Goal: Task Accomplishment & Management: Complete application form

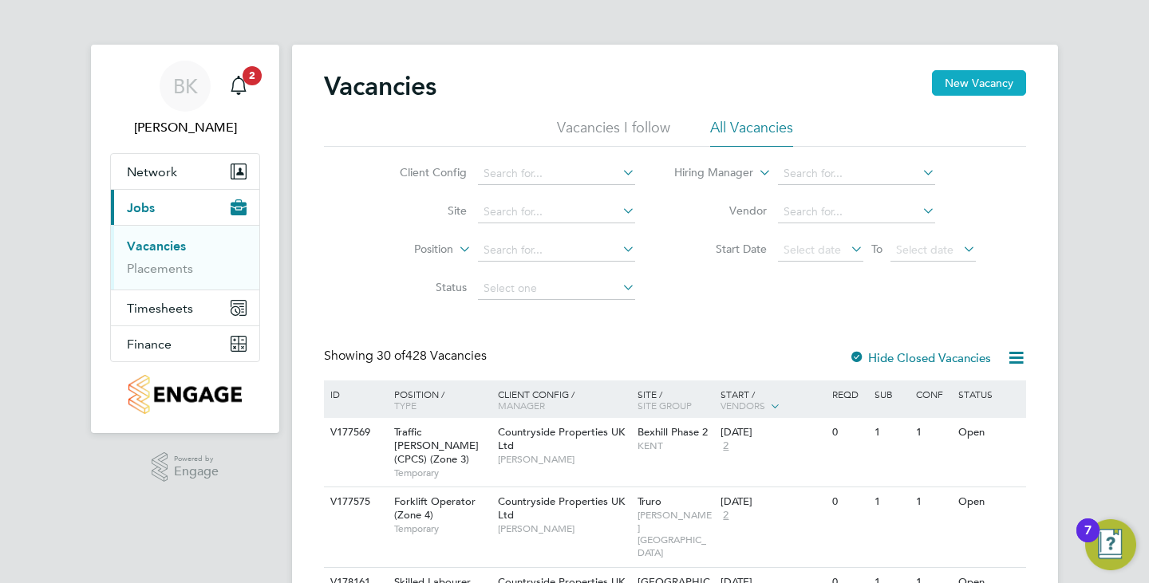
click at [963, 81] on button "New Vacancy" at bounding box center [979, 83] width 94 height 26
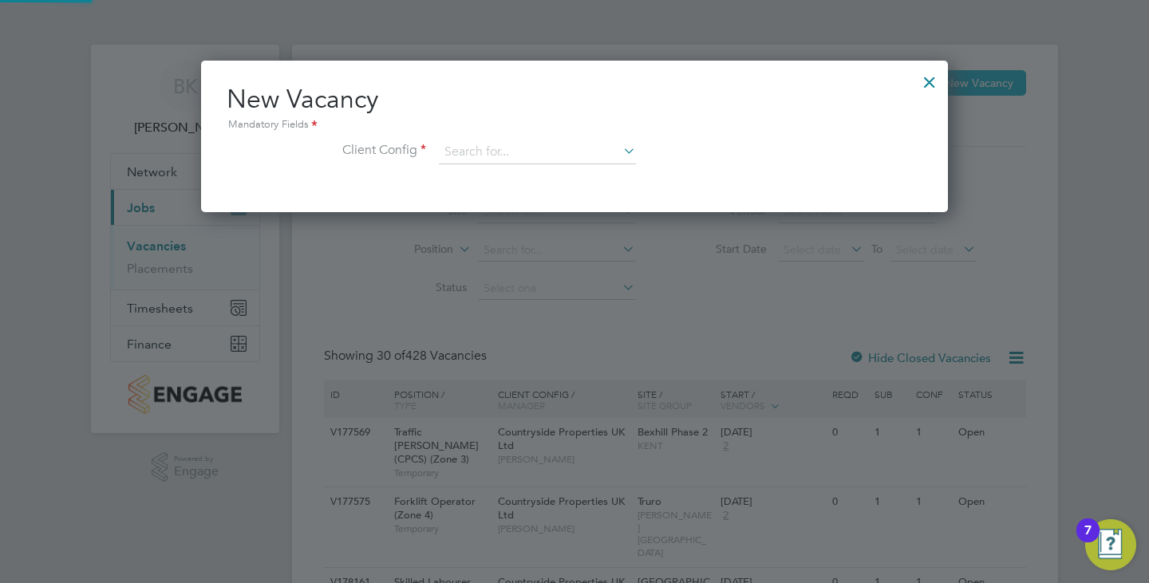
scroll to position [152, 748]
click at [527, 148] on input at bounding box center [537, 152] width 197 height 24
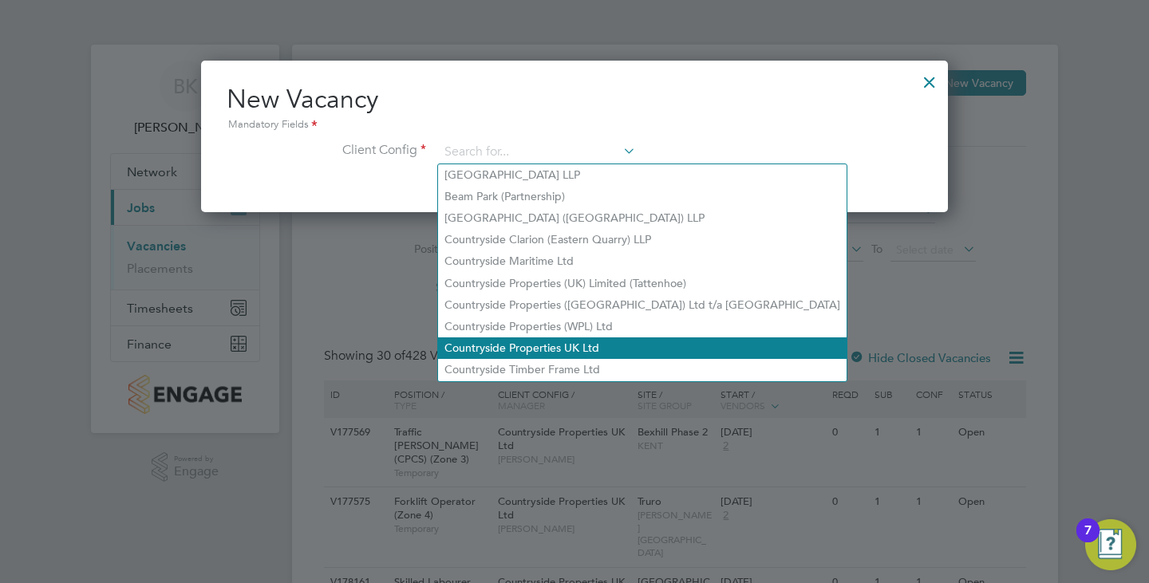
click at [545, 343] on li "Countryside Properties UK Ltd" at bounding box center [642, 349] width 409 height 22
type input "Countryside Properties UK Ltd"
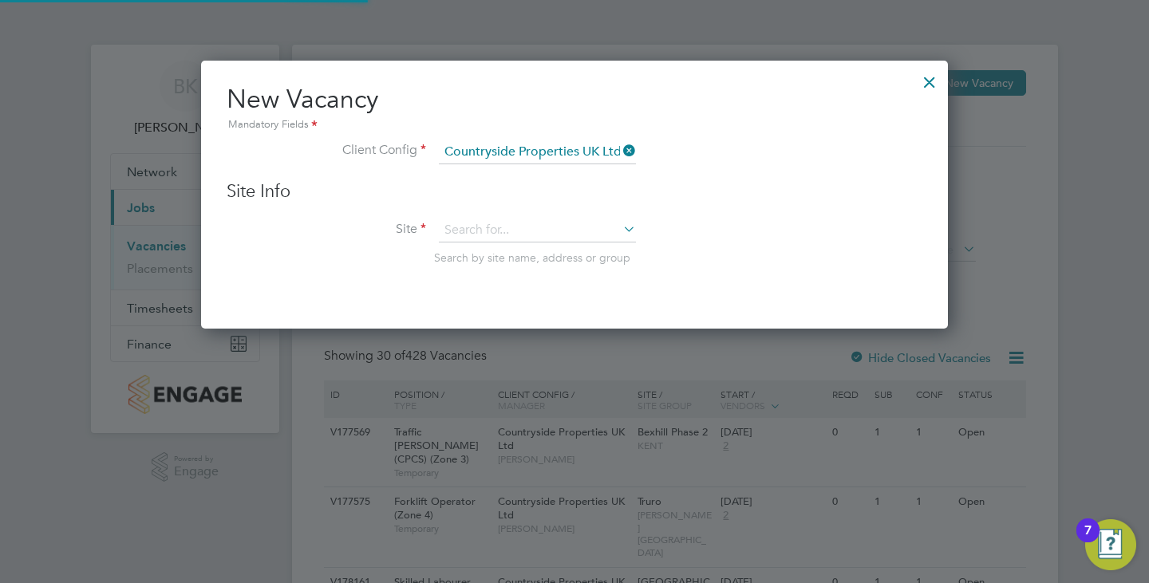
scroll to position [270, 748]
click at [559, 231] on input at bounding box center [537, 231] width 197 height 24
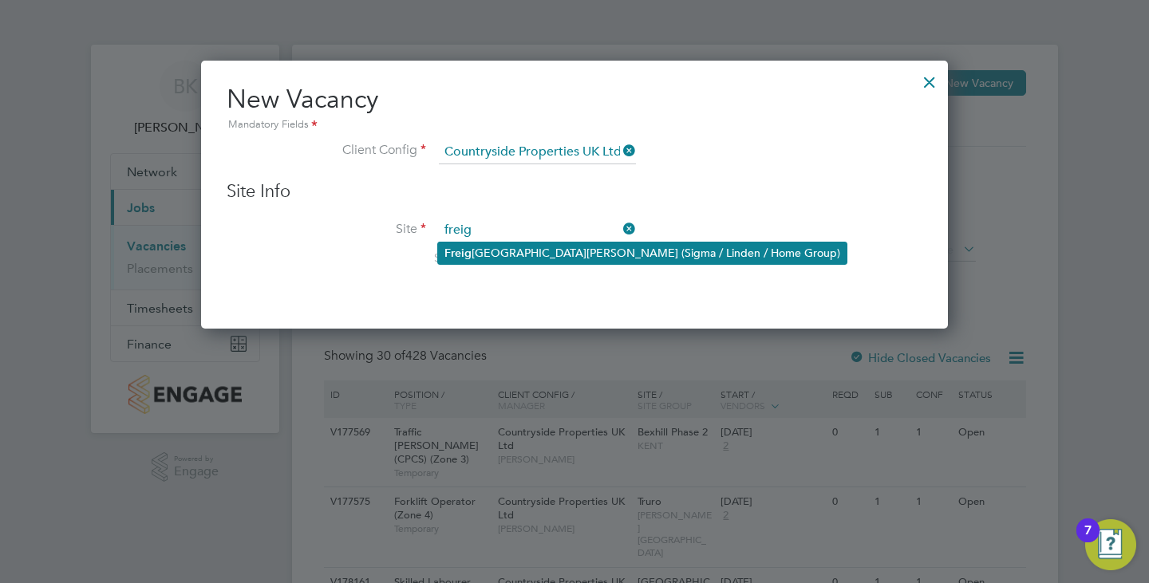
click at [552, 247] on li "[GEOGRAPHIC_DATA][PERSON_NAME] (Sigma / Linden / Home Group)" at bounding box center [642, 254] width 409 height 22
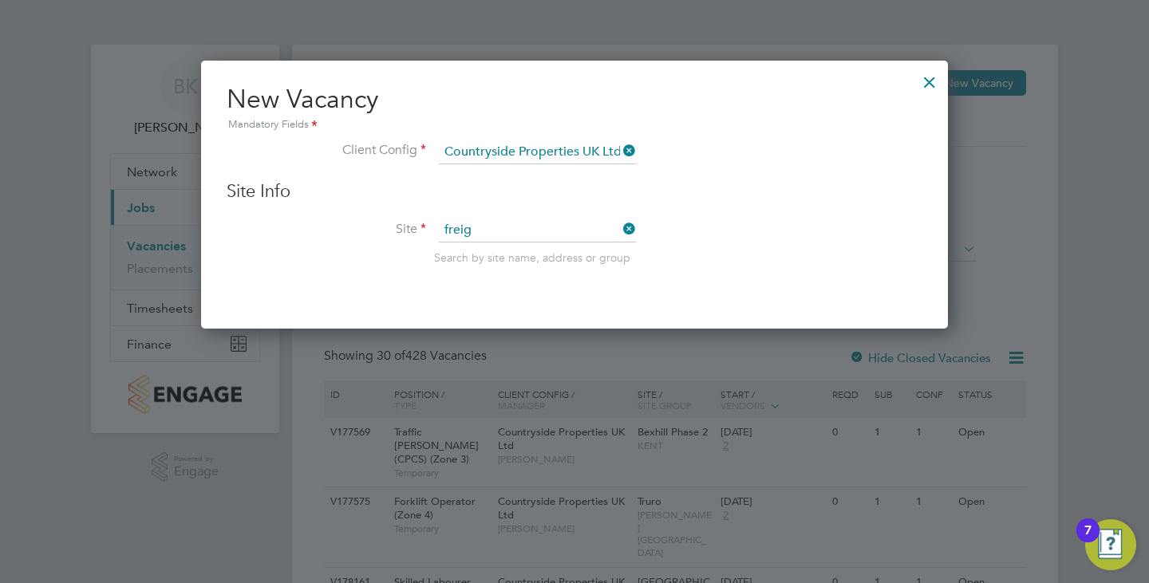
type input "[GEOGRAPHIC_DATA][PERSON_NAME] (Sigma / Linden / Home Group)"
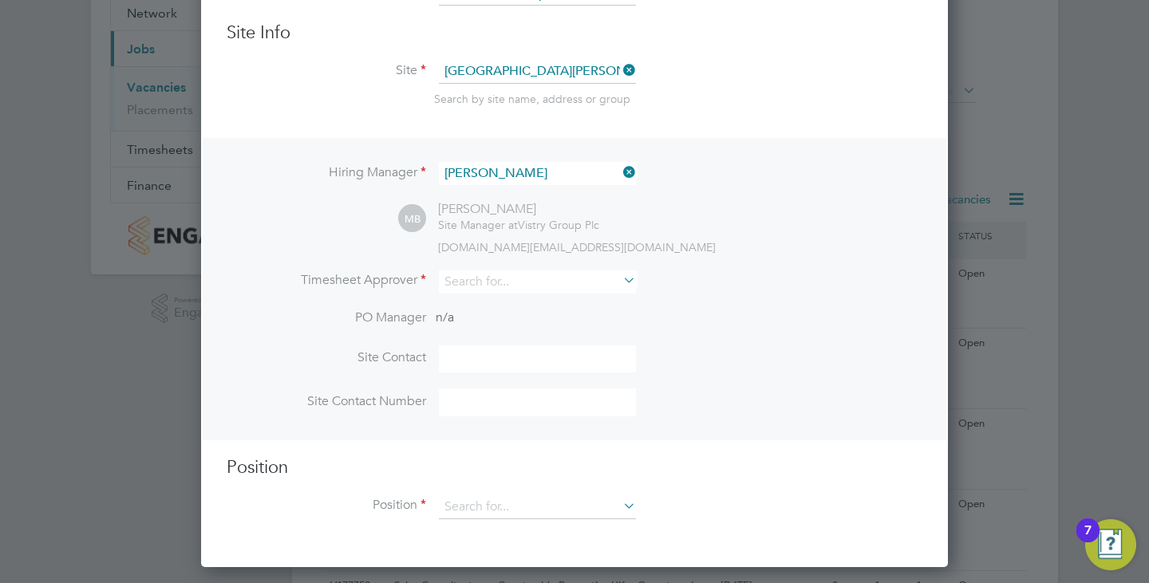
scroll to position [160, 0]
click at [550, 276] on input at bounding box center [537, 281] width 197 height 23
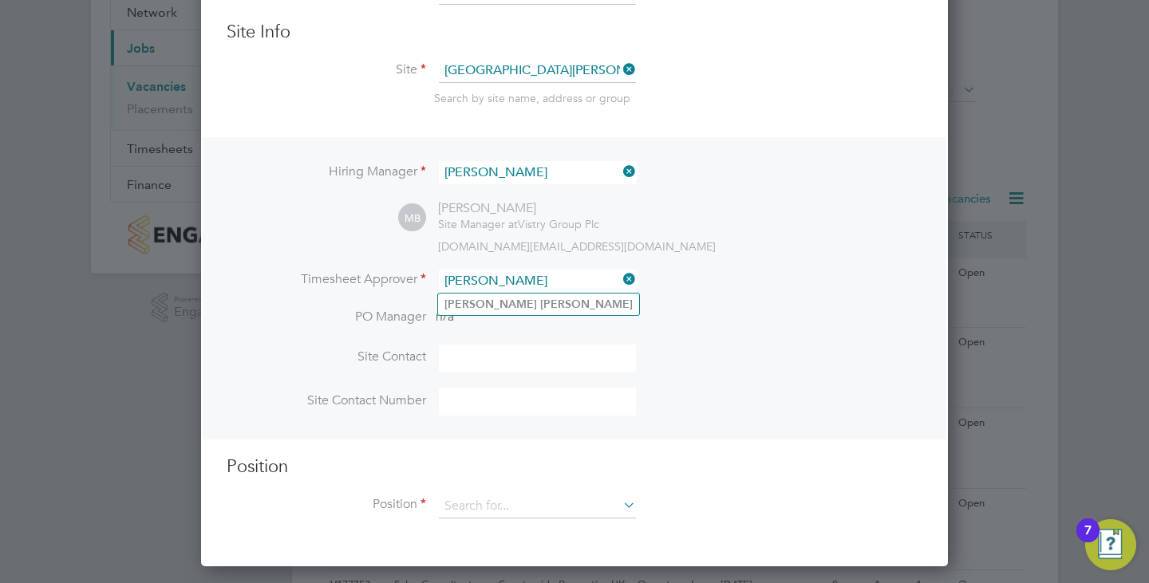
type input "[PERSON_NAME]"
click at [531, 315] on ul "[PERSON_NAME]" at bounding box center [538, 304] width 203 height 23
click at [531, 312] on li "PO Manager n/a" at bounding box center [575, 327] width 696 height 36
click at [522, 285] on input at bounding box center [537, 281] width 197 height 23
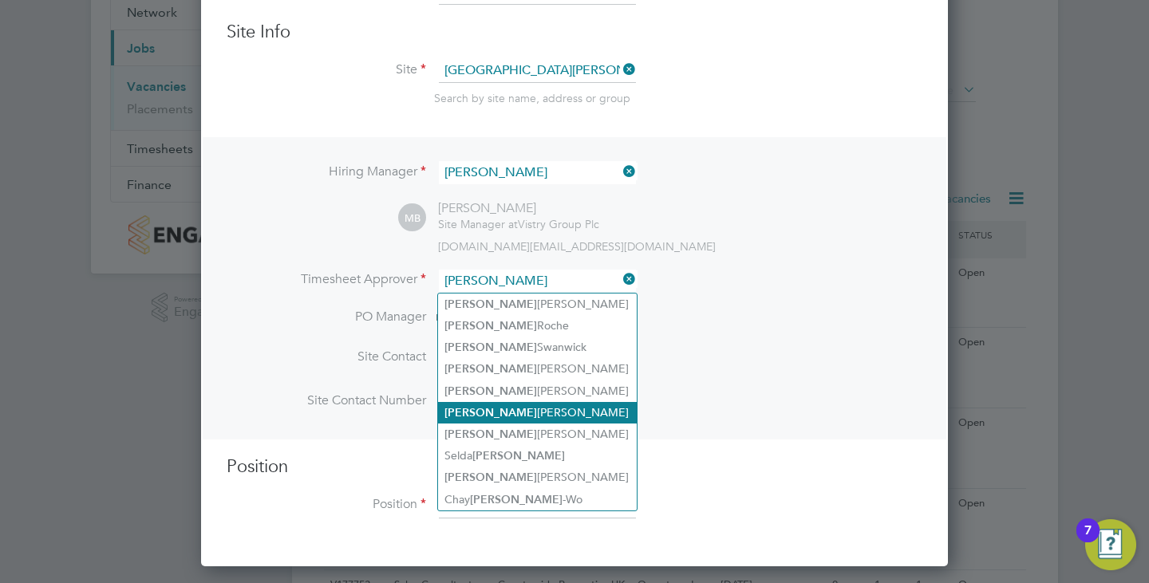
click at [507, 402] on li "[PERSON_NAME]" at bounding box center [537, 413] width 199 height 22
type input "[PERSON_NAME]"
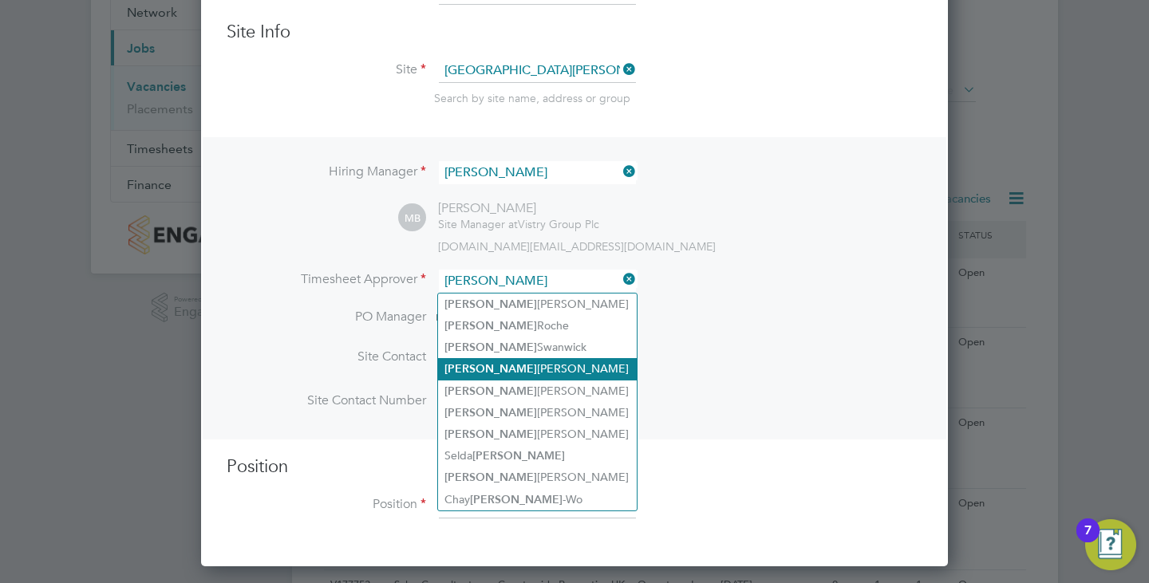
scroll to position [737, 748]
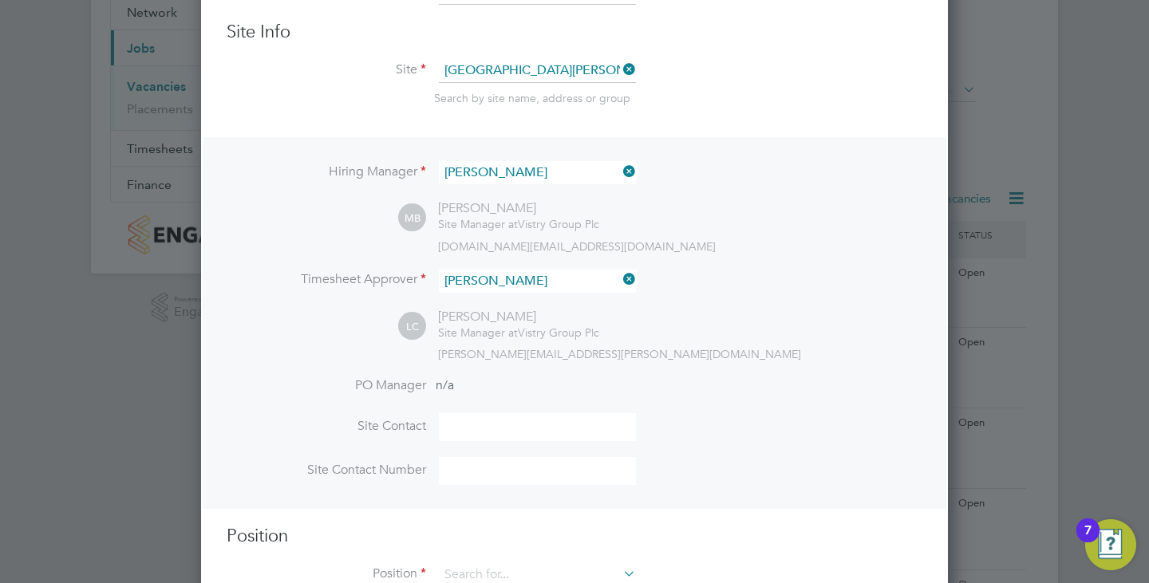
click at [496, 414] on input at bounding box center [537, 427] width 197 height 28
click at [829, 476] on li "Site Contact Number" at bounding box center [575, 479] width 696 height 44
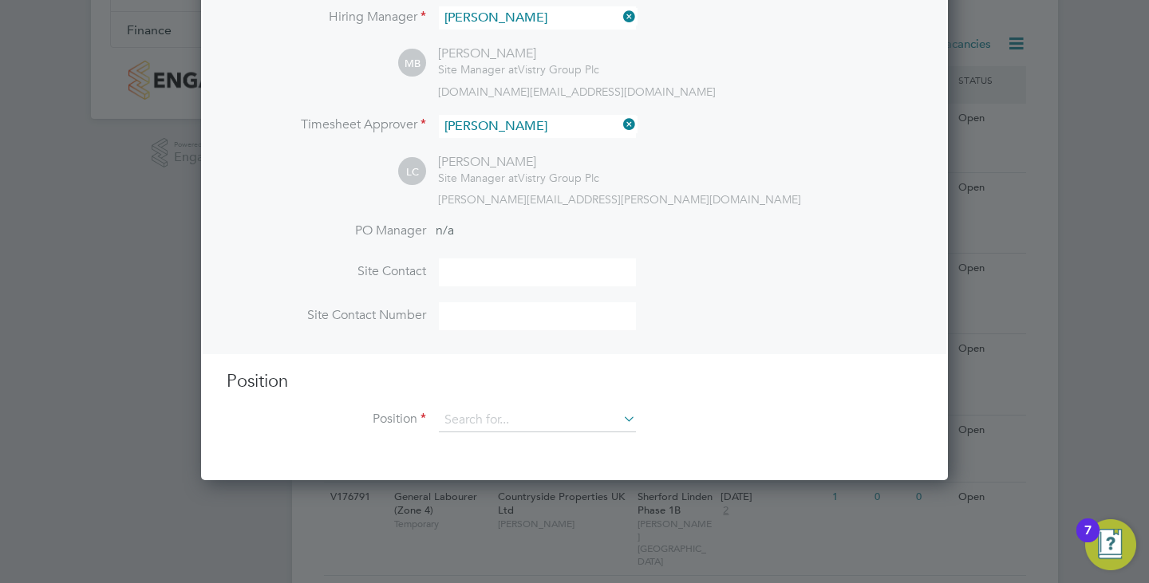
scroll to position [479, 0]
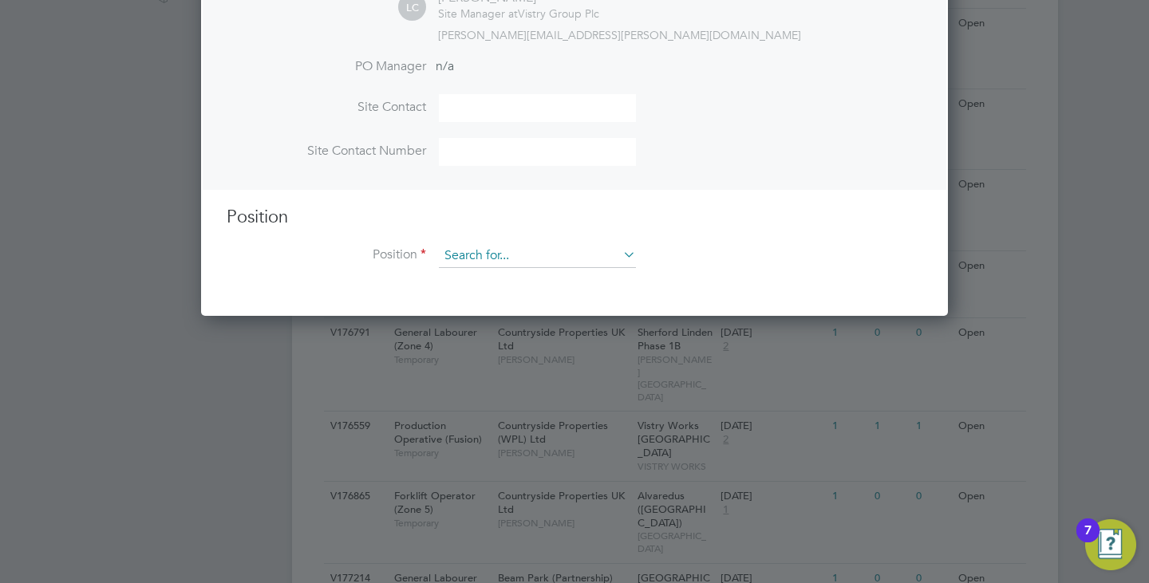
click at [488, 255] on input at bounding box center [537, 256] width 197 height 24
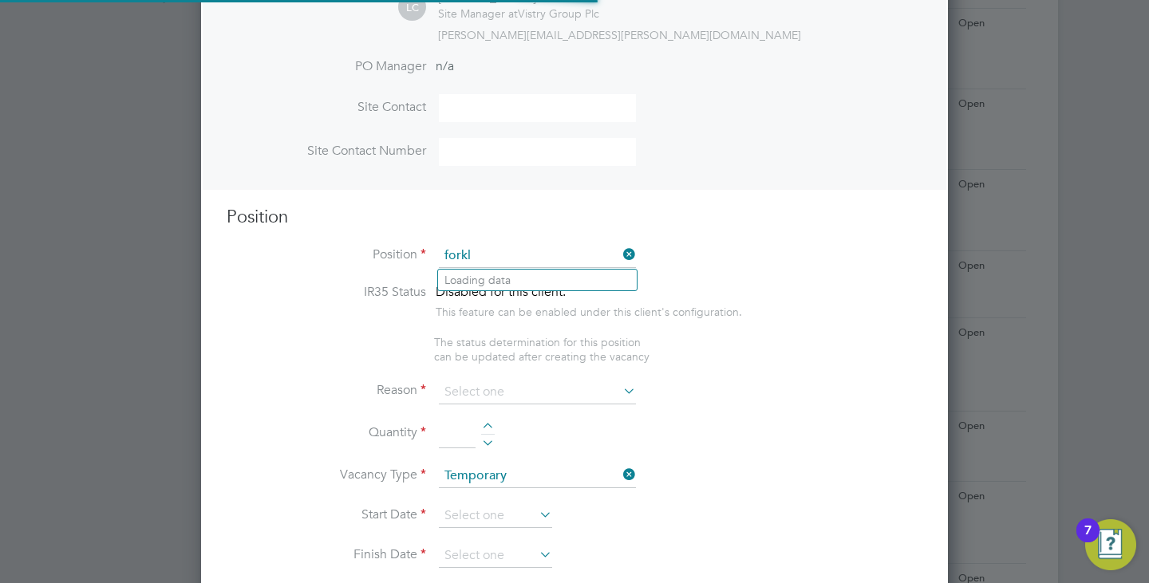
scroll to position [2284, 748]
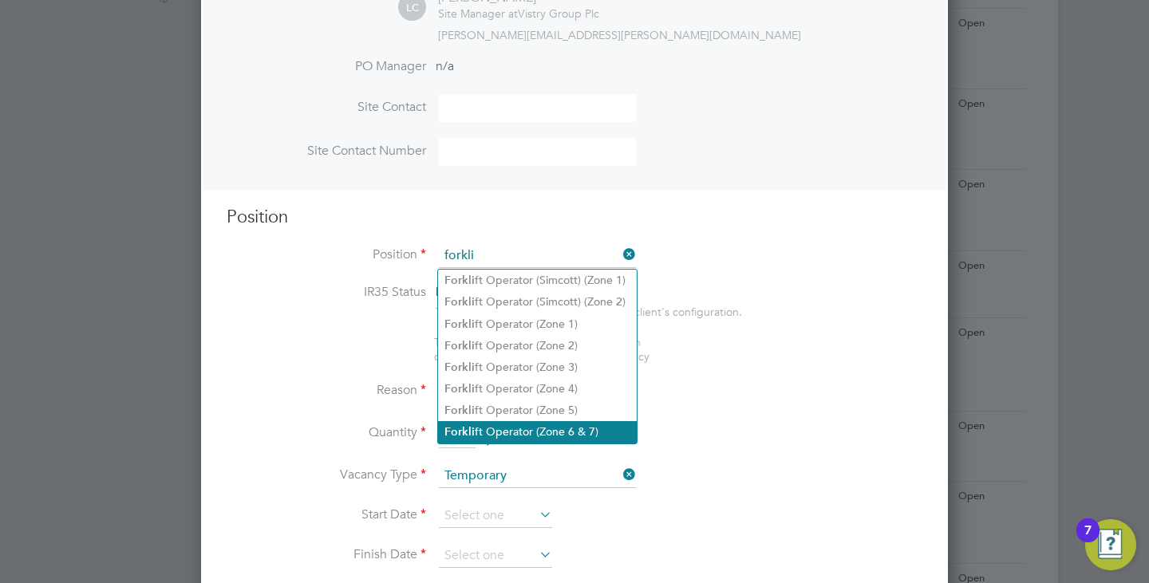
click at [563, 423] on li "Forkli ft Operator (Zone 6 & 7)" at bounding box center [537, 432] width 199 height 22
type input "Forklift Operator (Zone 6 & 7)"
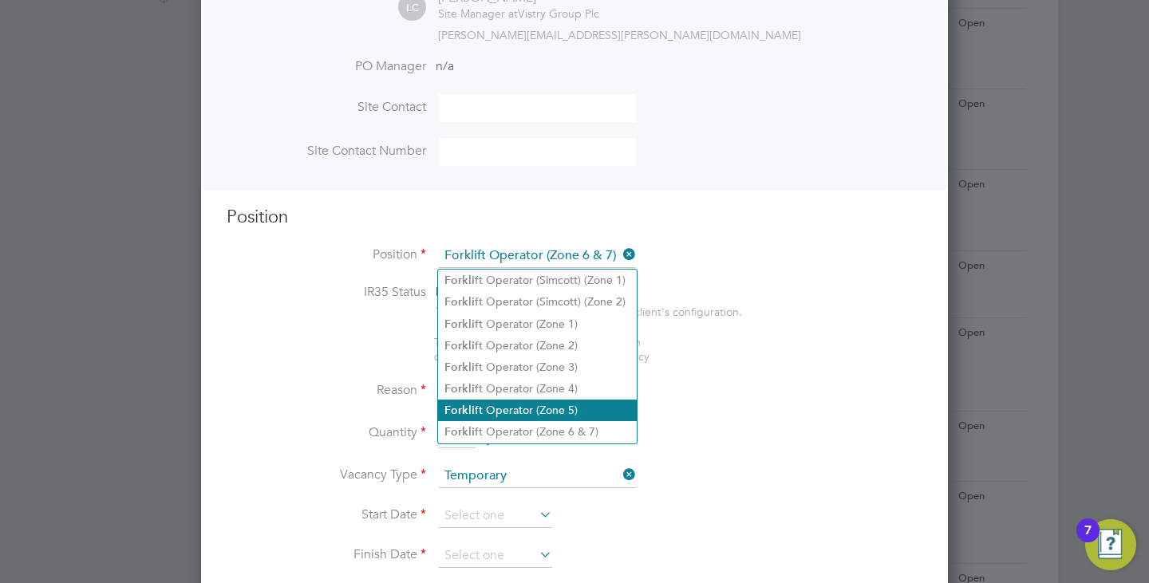
type textarea "- Operate construction machinery - Delivering large quantities of materials to …"
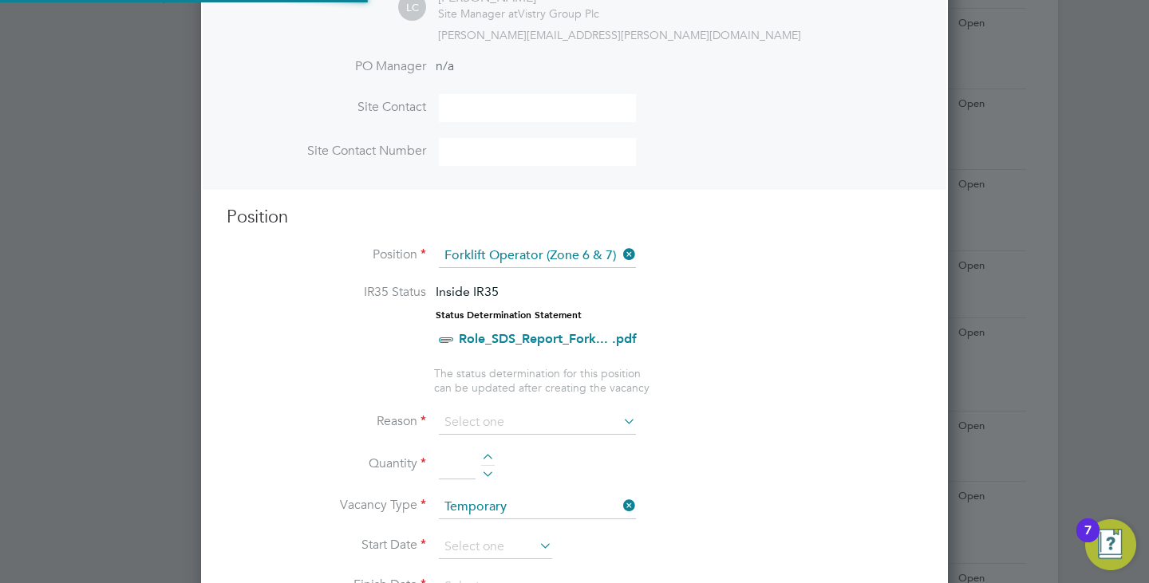
scroll to position [559, 0]
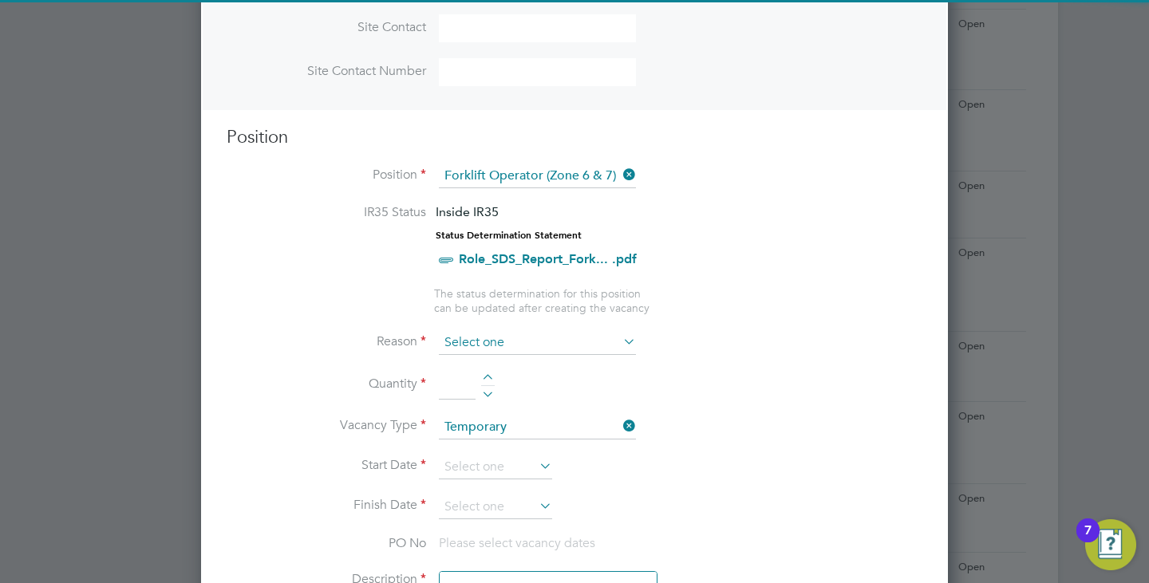
click at [488, 349] on input at bounding box center [537, 343] width 197 height 24
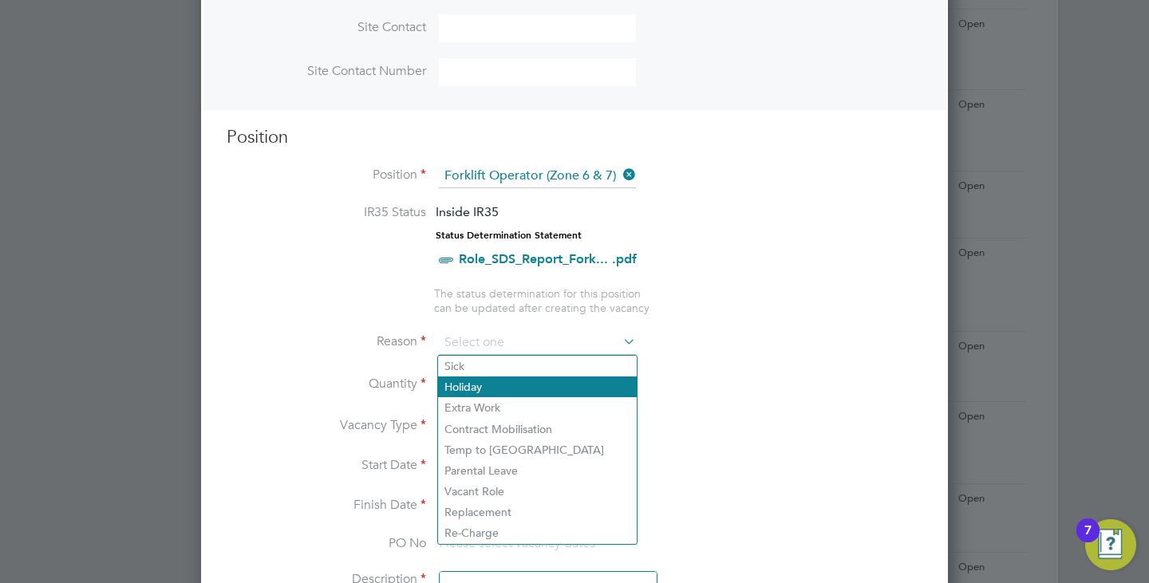
click at [499, 393] on li "Holiday" at bounding box center [537, 387] width 199 height 21
type input "Holiday"
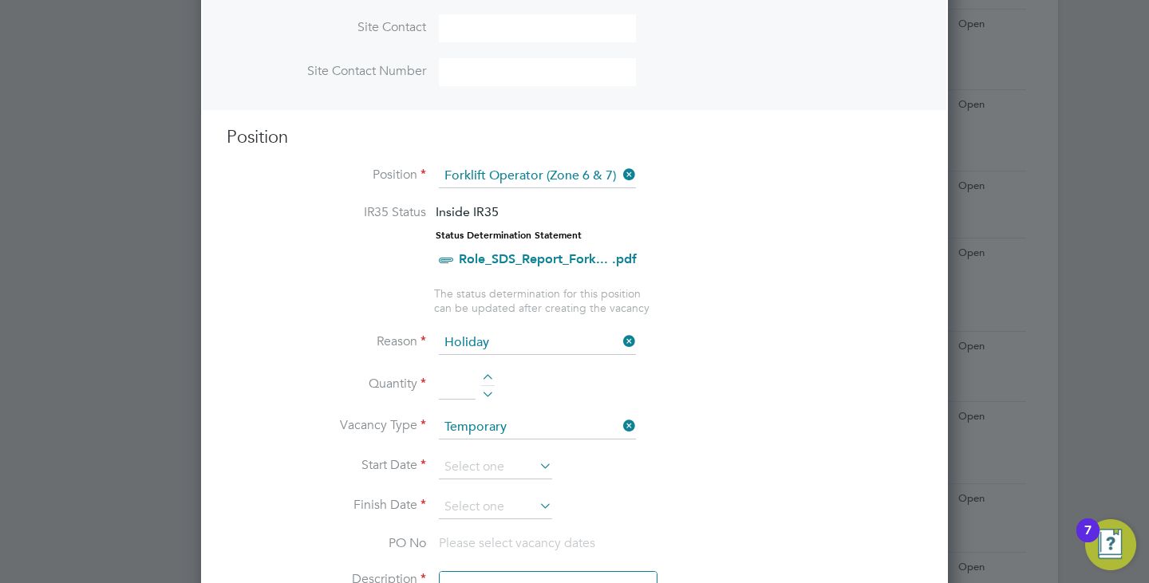
click at [487, 372] on li "Quantity" at bounding box center [575, 393] width 696 height 45
click at [487, 375] on div at bounding box center [488, 379] width 14 height 11
type input "1"
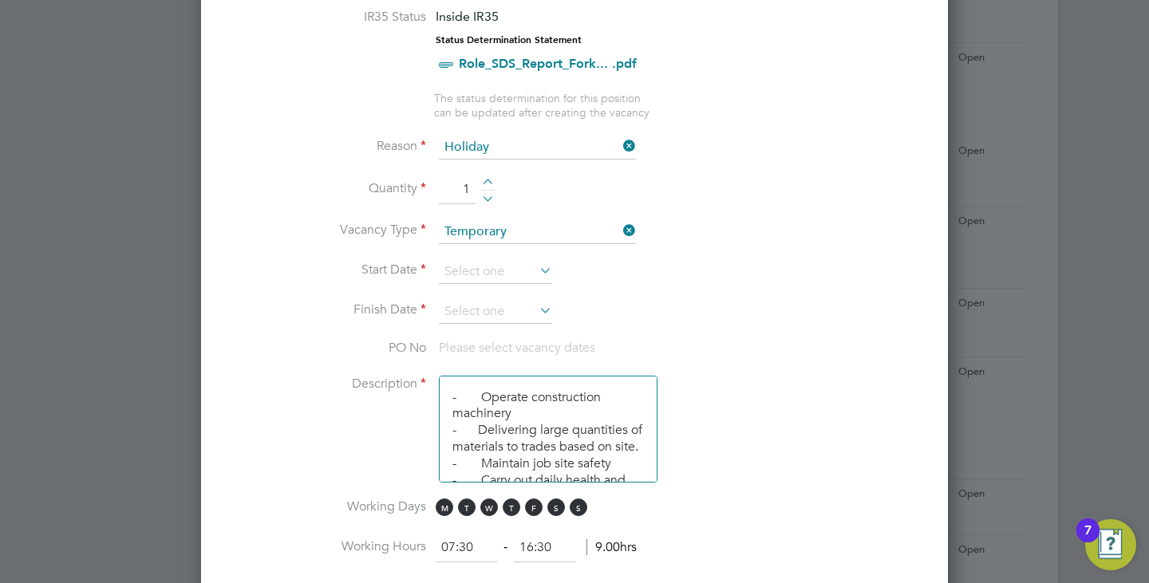
scroll to position [798, 0]
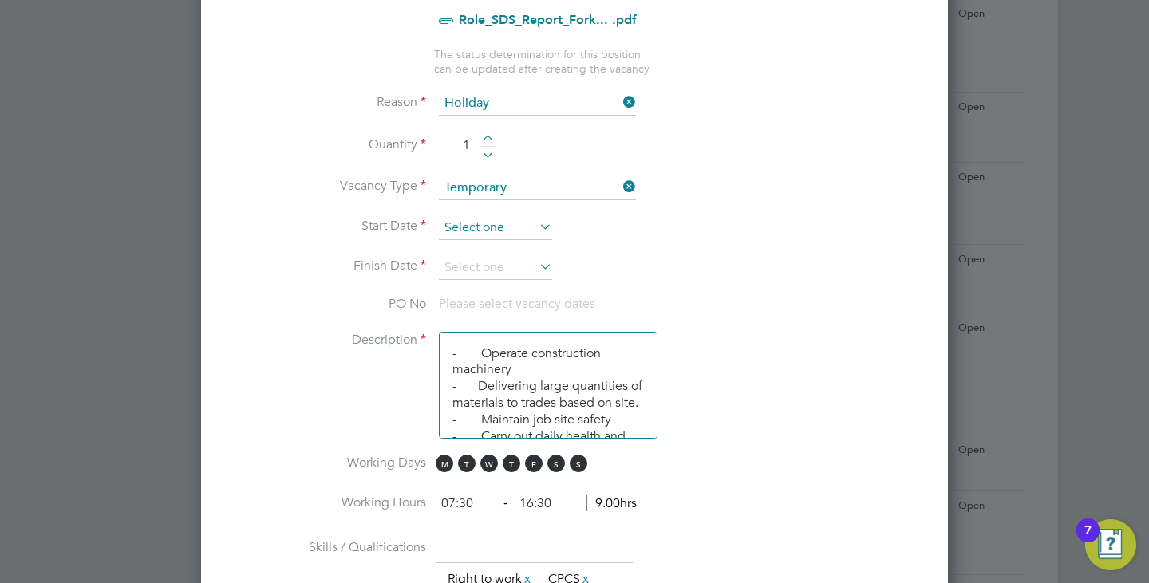
click at [477, 228] on input at bounding box center [495, 228] width 113 height 24
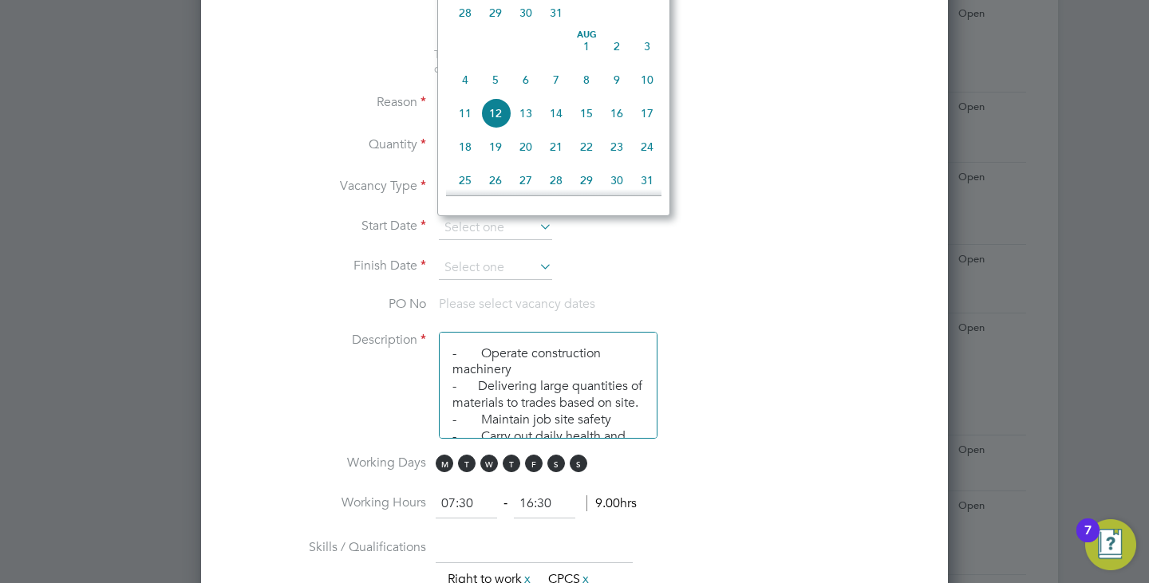
scroll to position [473, 0]
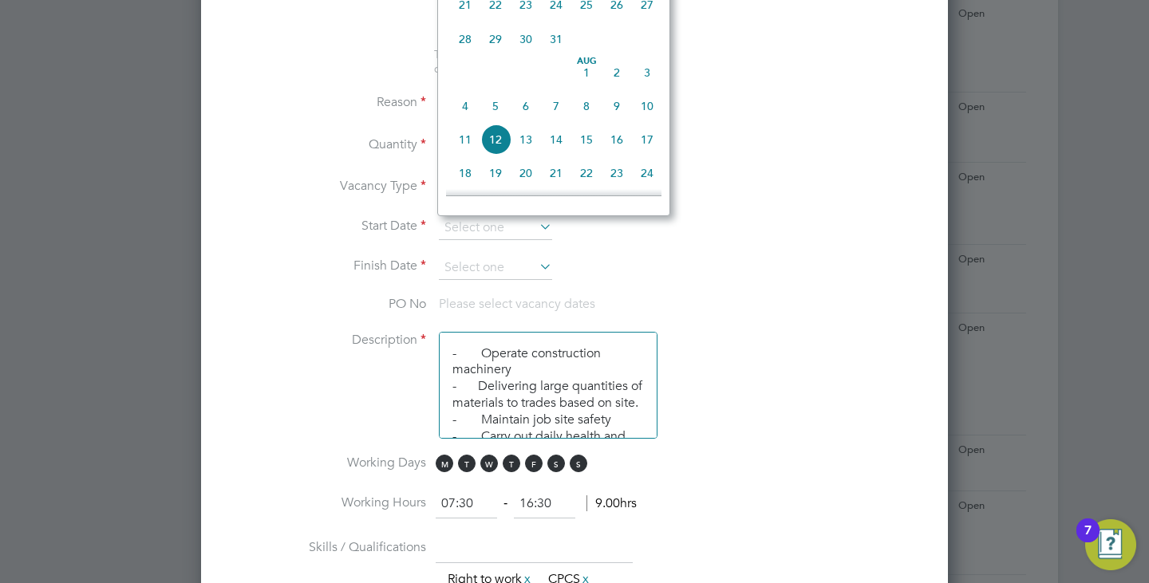
click at [465, 115] on span "4" at bounding box center [465, 106] width 30 height 30
type input "[DATE]"
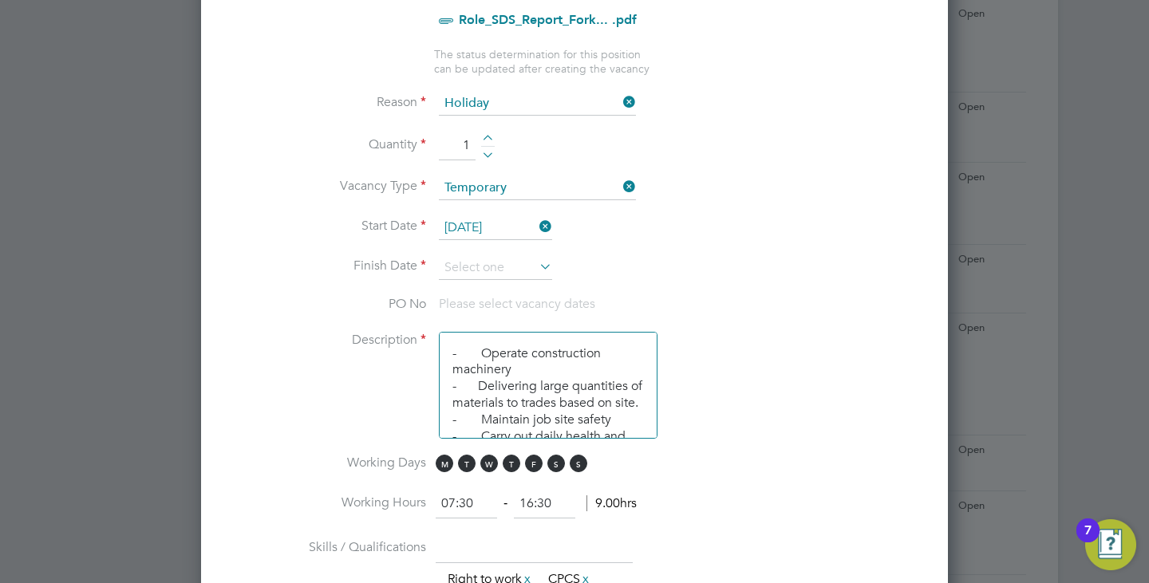
scroll to position [878, 0]
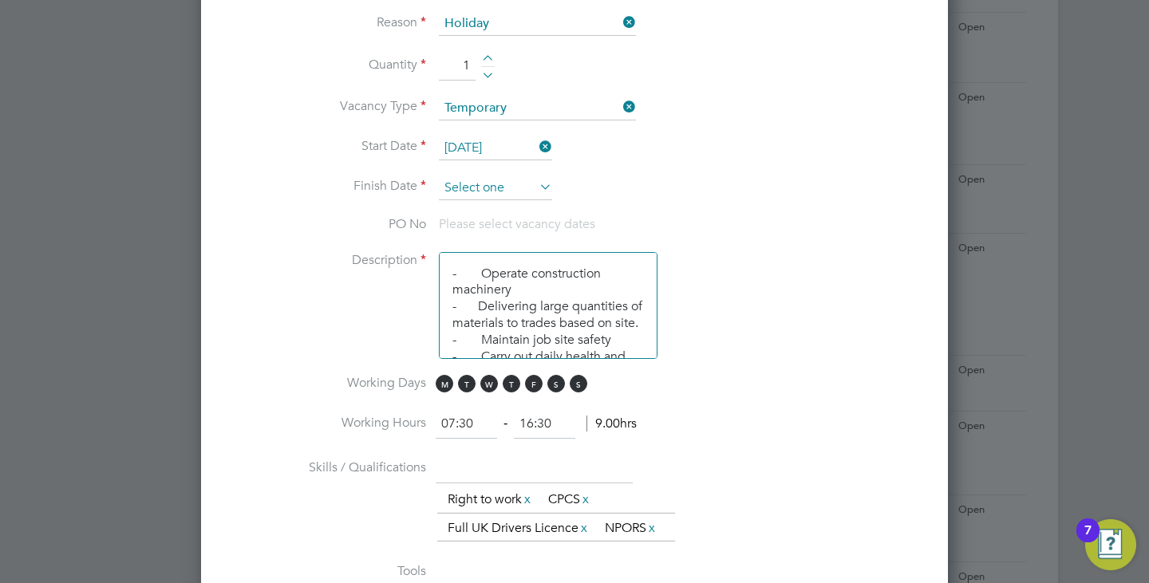
click at [495, 193] on input at bounding box center [495, 188] width 113 height 24
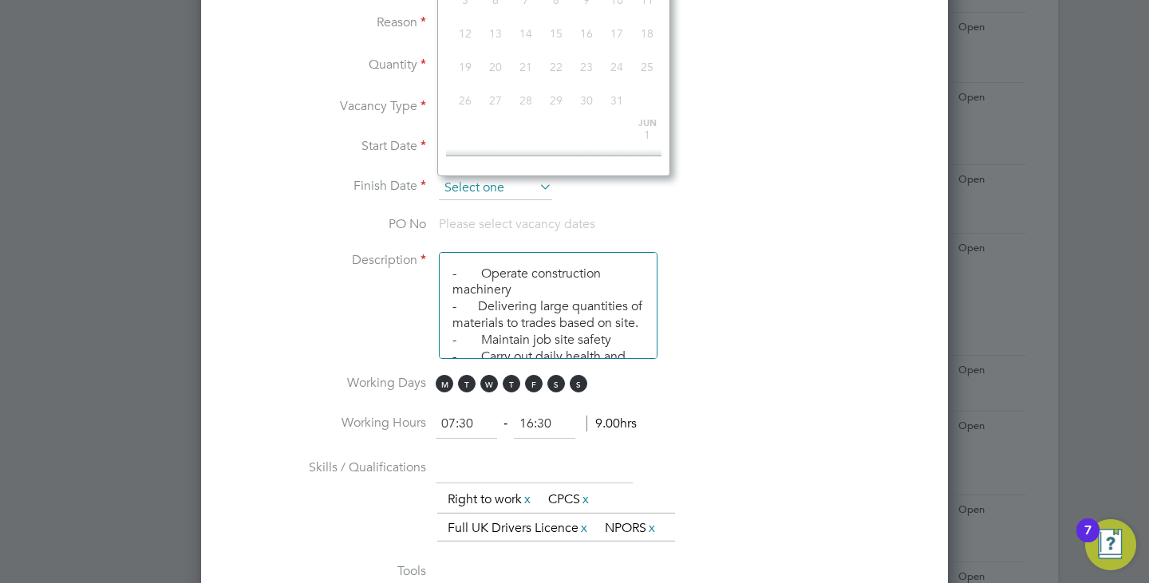
scroll to position [552, 0]
type input "[DATE]"
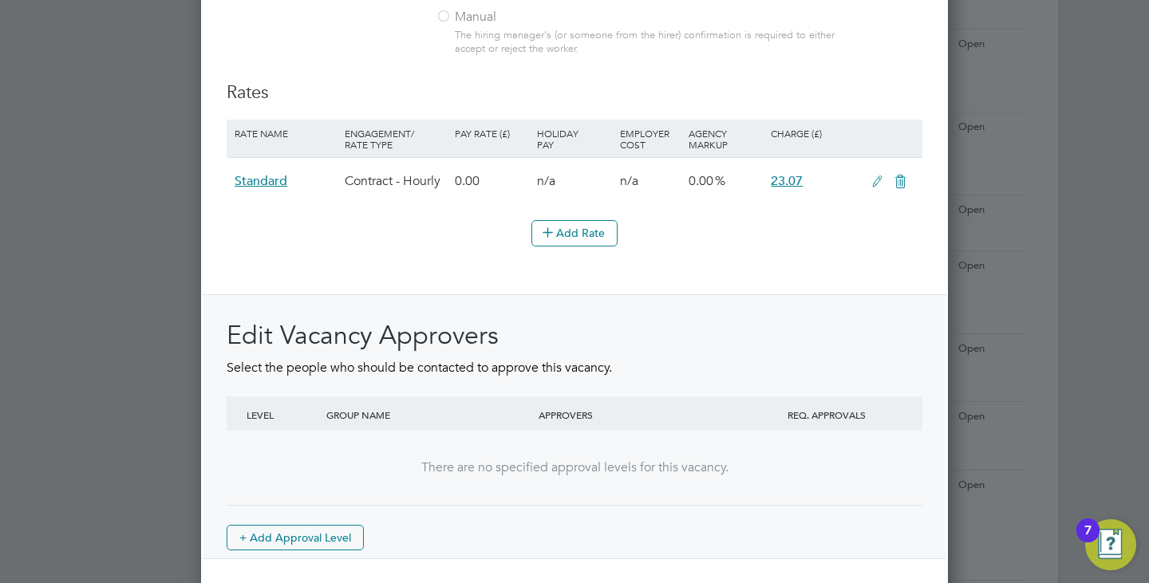
scroll to position [1901, 0]
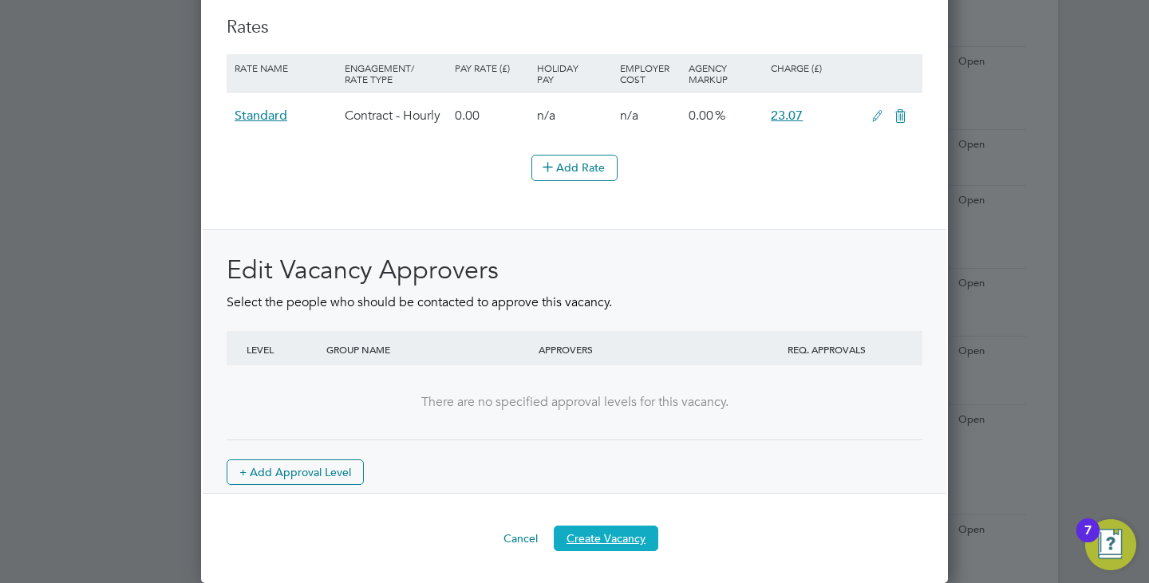
click at [613, 538] on button "Create Vacancy" at bounding box center [606, 539] width 105 height 26
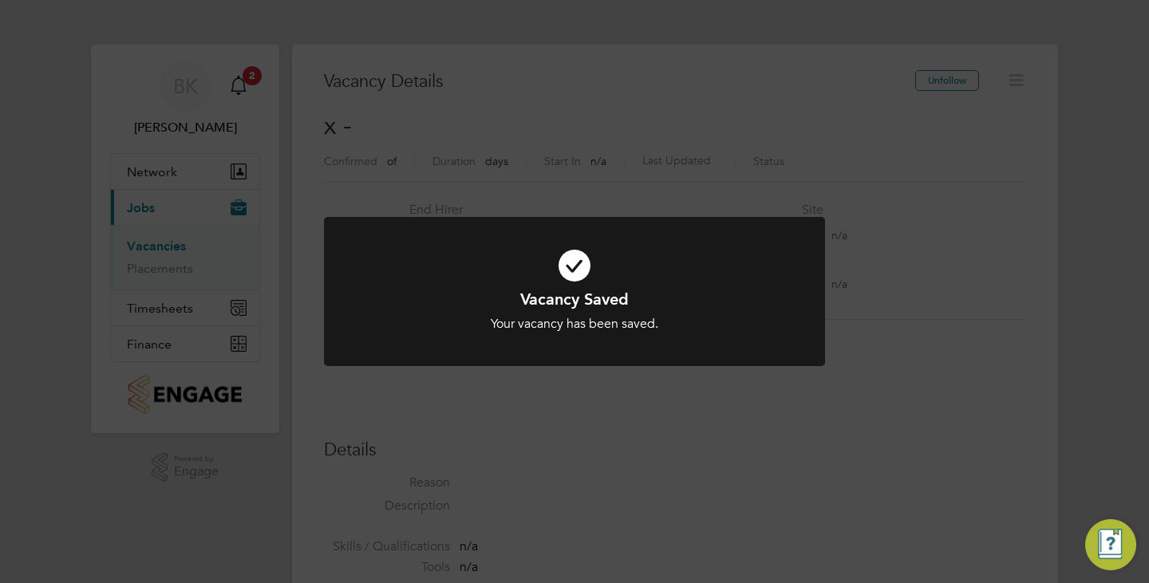
click at [1002, 318] on div "Vacancy Saved Your vacancy has been saved. Cancel Okay" at bounding box center [574, 291] width 1149 height 583
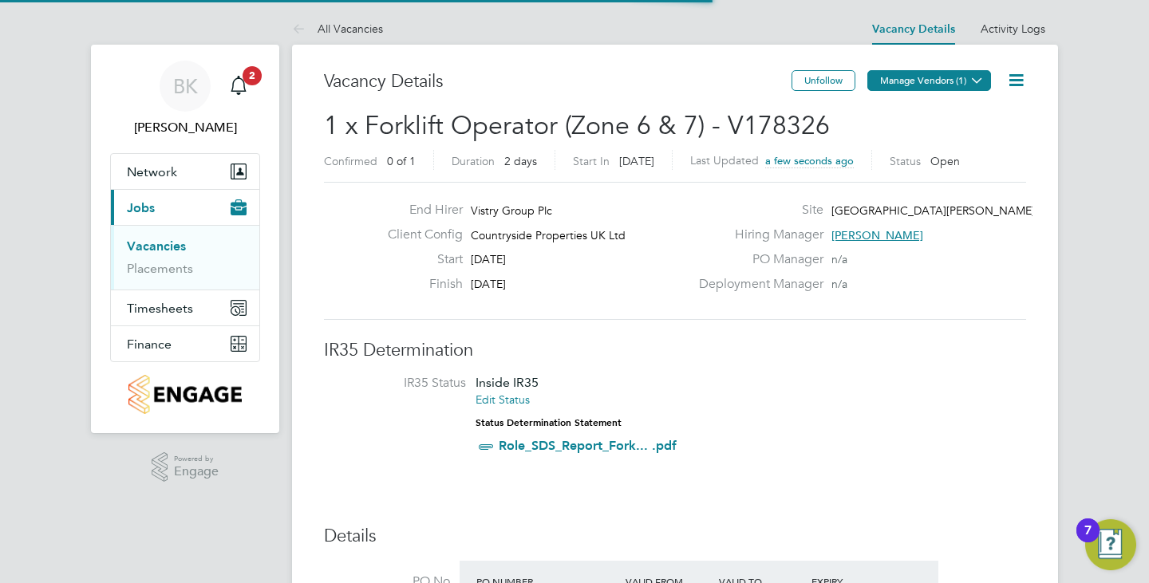
click at [934, 84] on button "Manage Vendors (1)" at bounding box center [930, 80] width 124 height 21
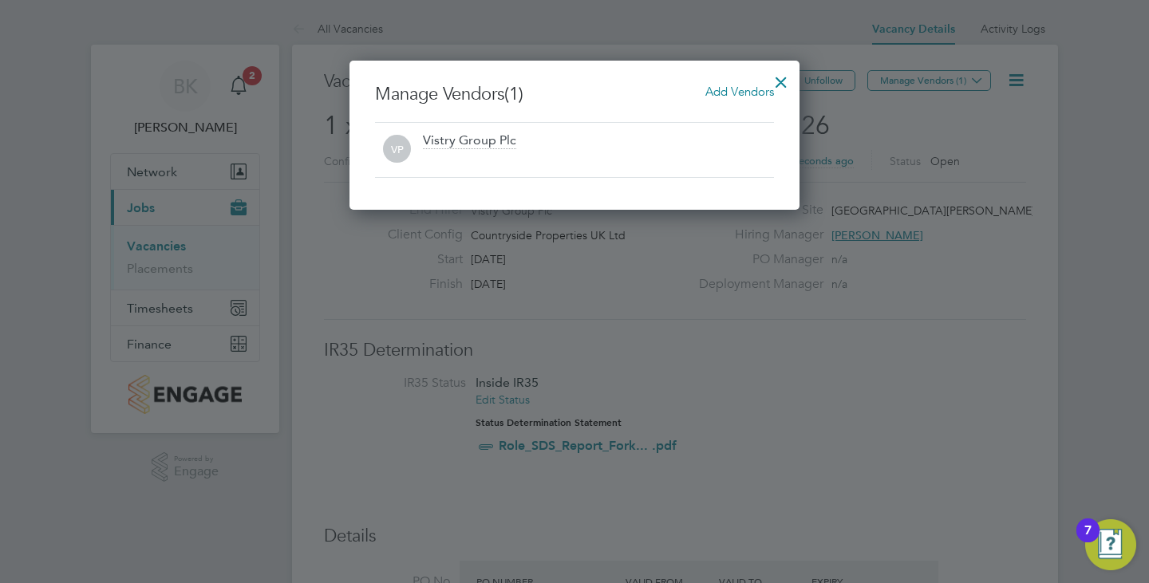
click at [727, 99] on div "Add Vendors" at bounding box center [740, 92] width 69 height 18
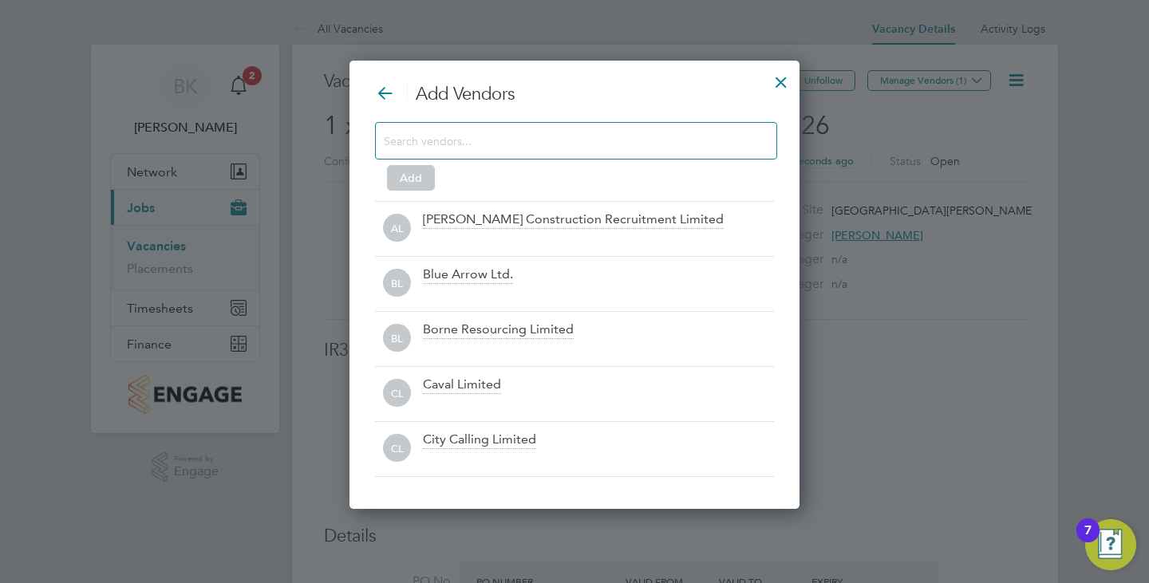
click at [518, 144] on input at bounding box center [563, 140] width 359 height 21
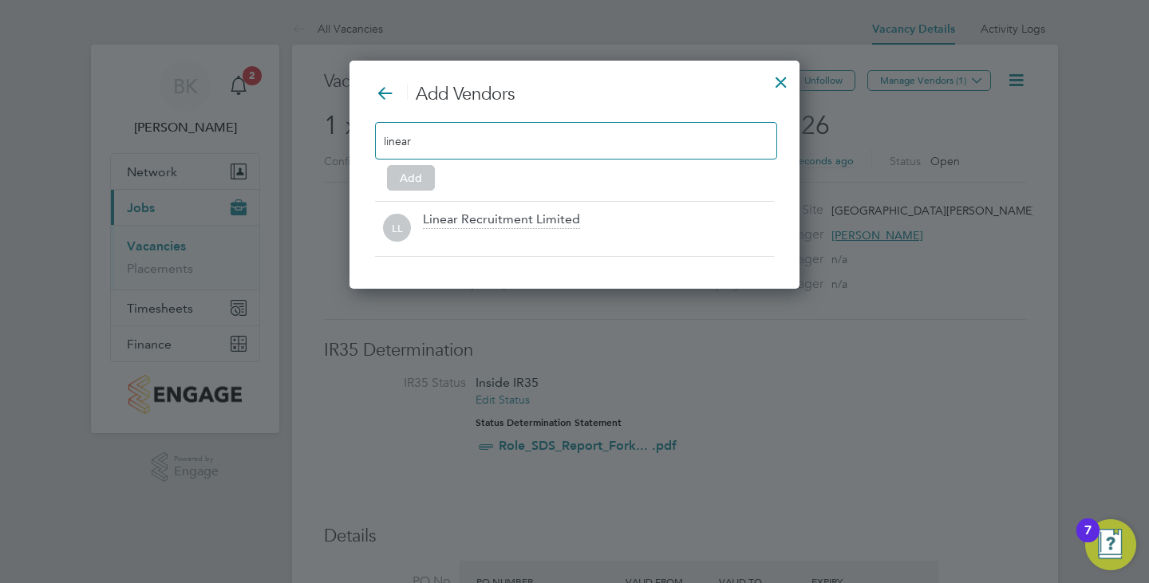
type input "linear"
click at [540, 224] on div "Linear Recruitment Limited" at bounding box center [501, 221] width 157 height 18
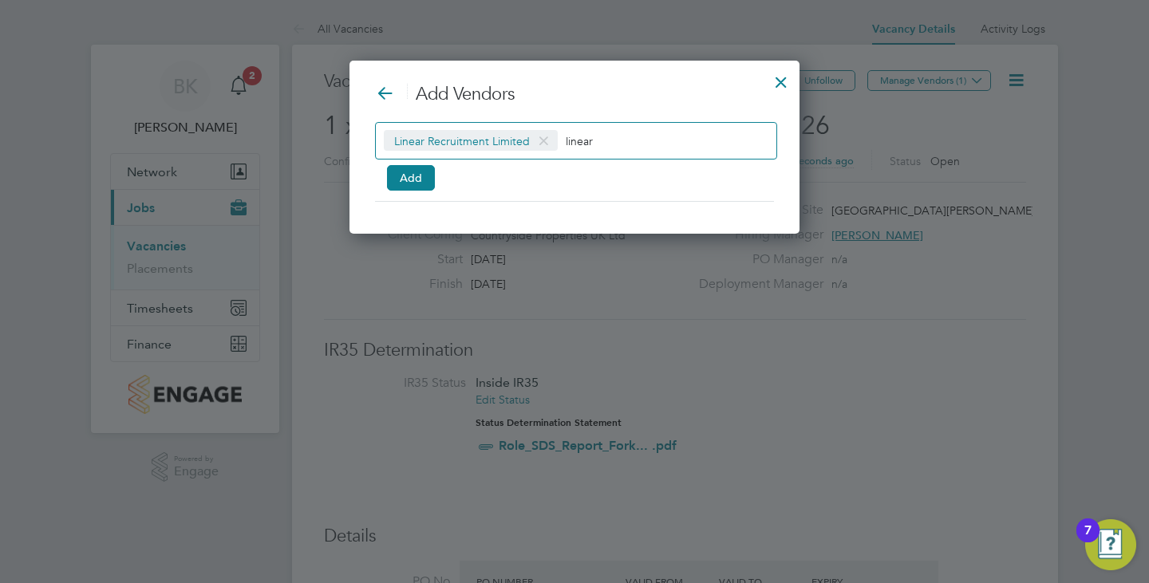
drag, startPoint x: 602, startPoint y: 141, endPoint x: 557, endPoint y: 152, distance: 46.1
click at [557, 152] on div "Linear Recruitment Limited linear" at bounding box center [576, 141] width 402 height 38
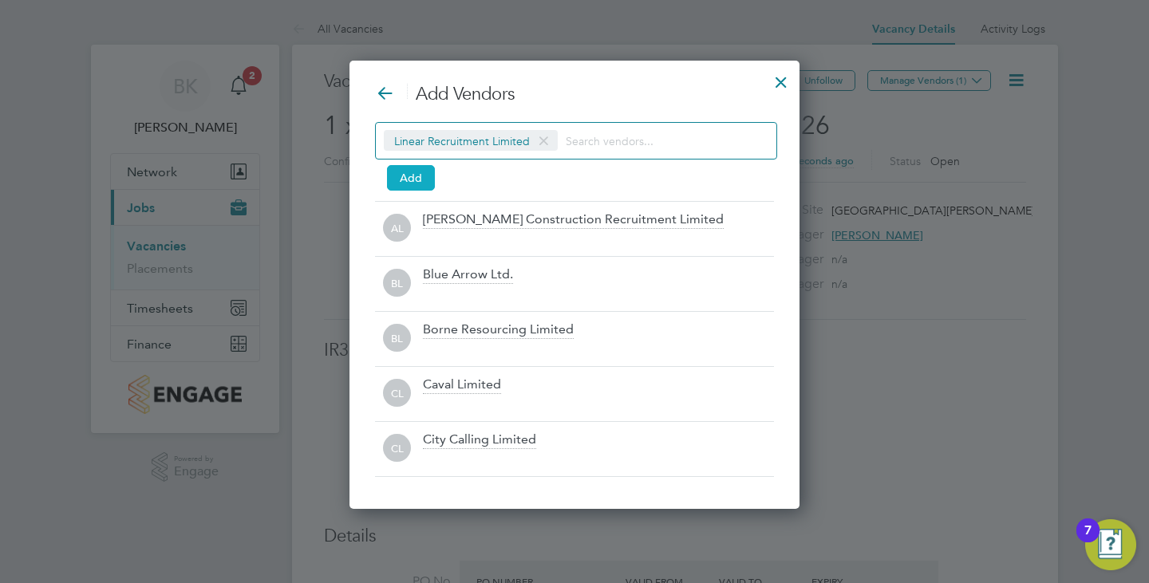
click at [400, 175] on button "Add" at bounding box center [411, 178] width 48 height 26
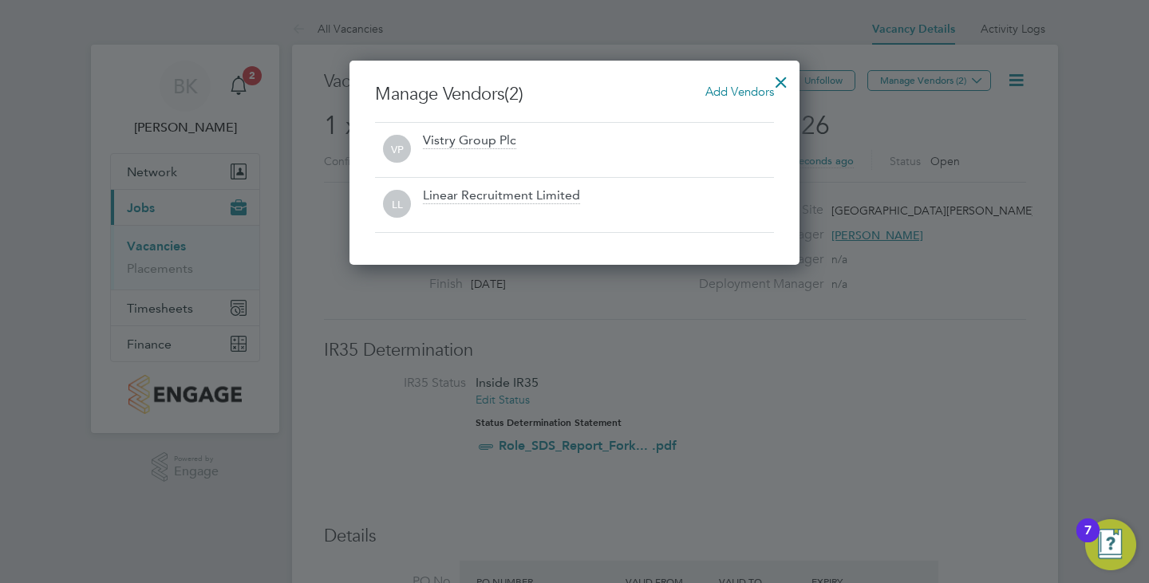
click at [779, 82] on div at bounding box center [781, 78] width 29 height 29
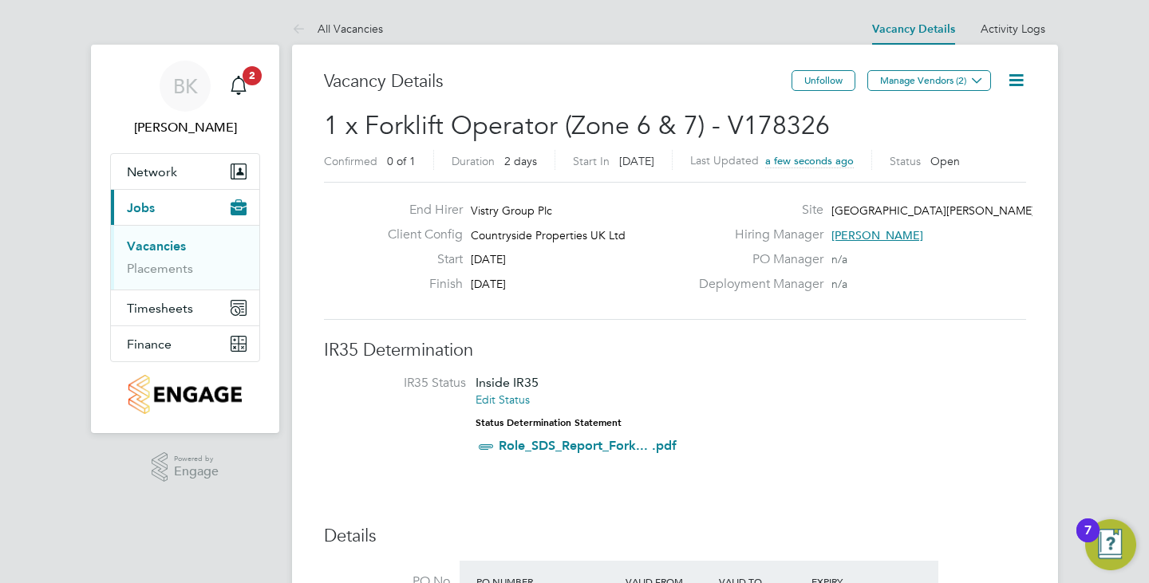
click at [163, 245] on link "Vacancies" at bounding box center [156, 246] width 59 height 15
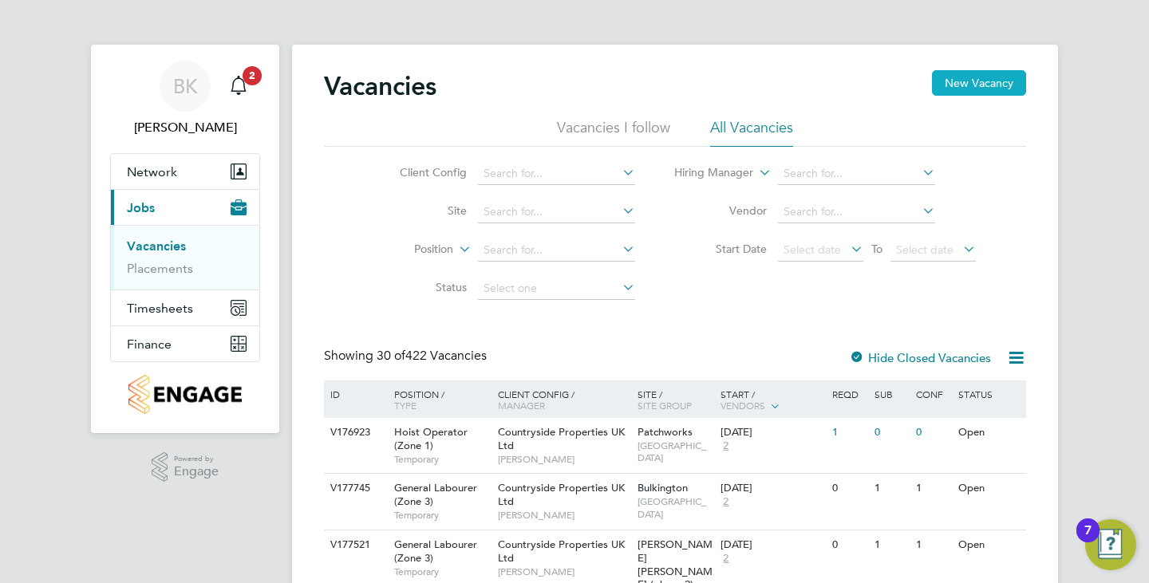
click at [962, 75] on button "New Vacancy" at bounding box center [979, 83] width 94 height 26
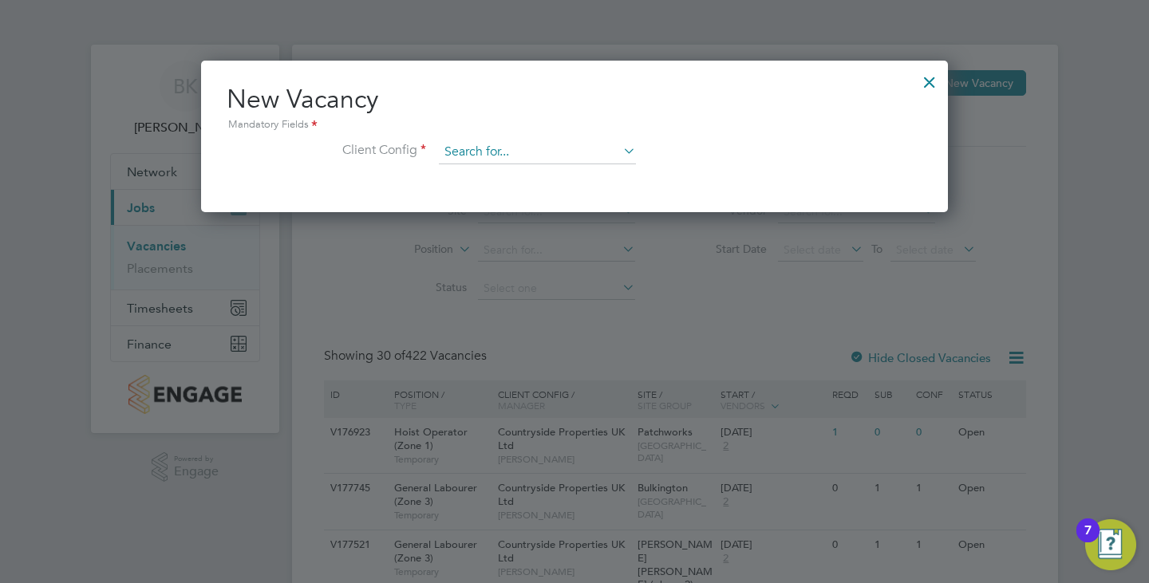
click at [455, 152] on input at bounding box center [537, 152] width 197 height 24
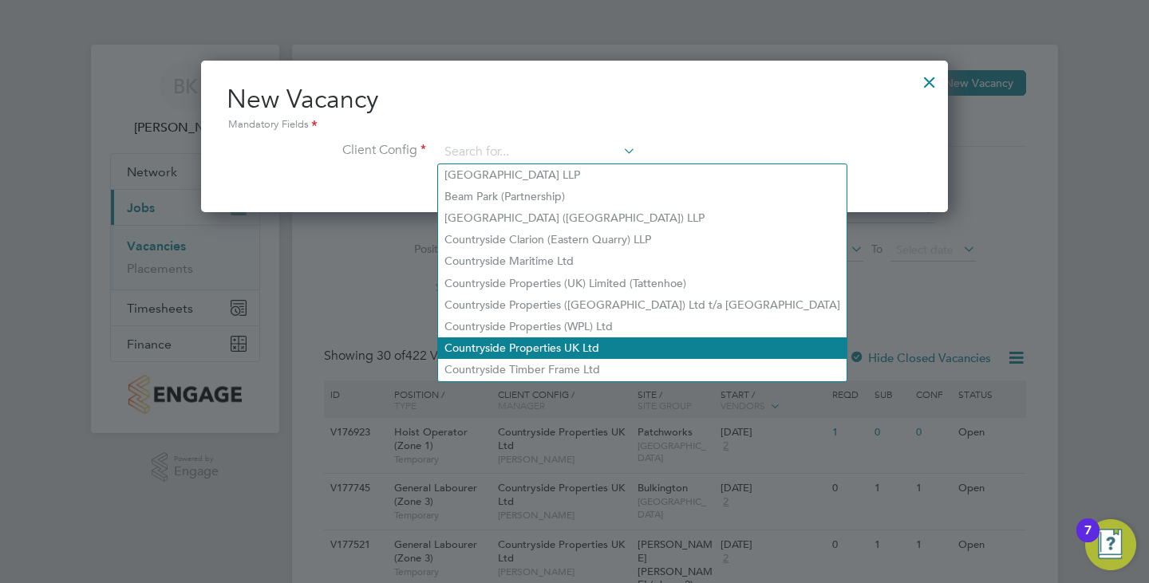
click at [561, 346] on li "Countryside Properties UK Ltd" at bounding box center [642, 349] width 409 height 22
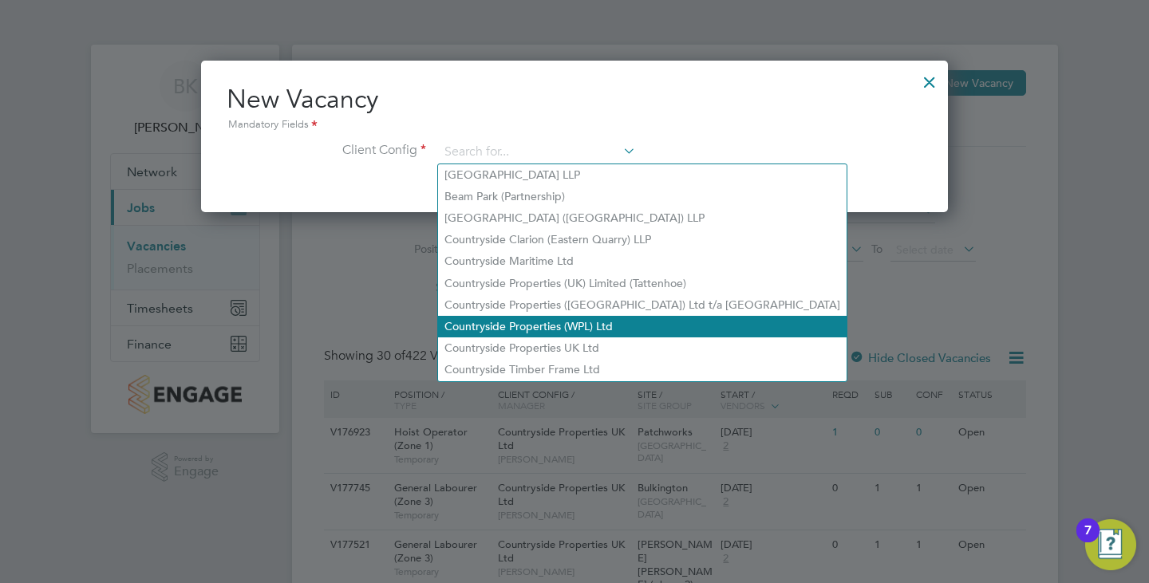
type input "Countryside Properties UK Ltd"
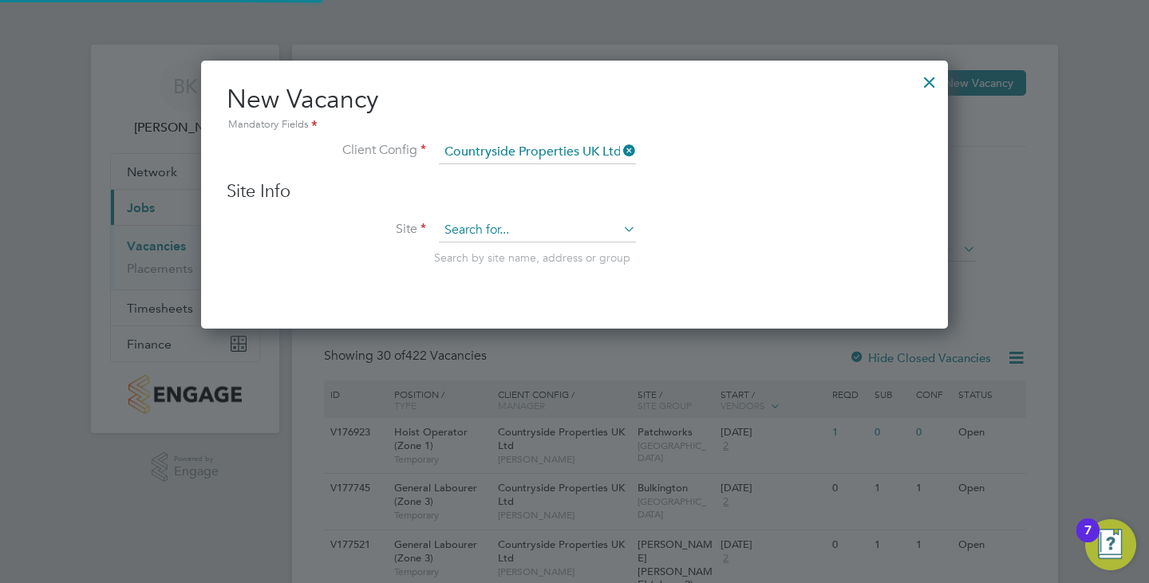
click at [523, 234] on input at bounding box center [537, 231] width 197 height 24
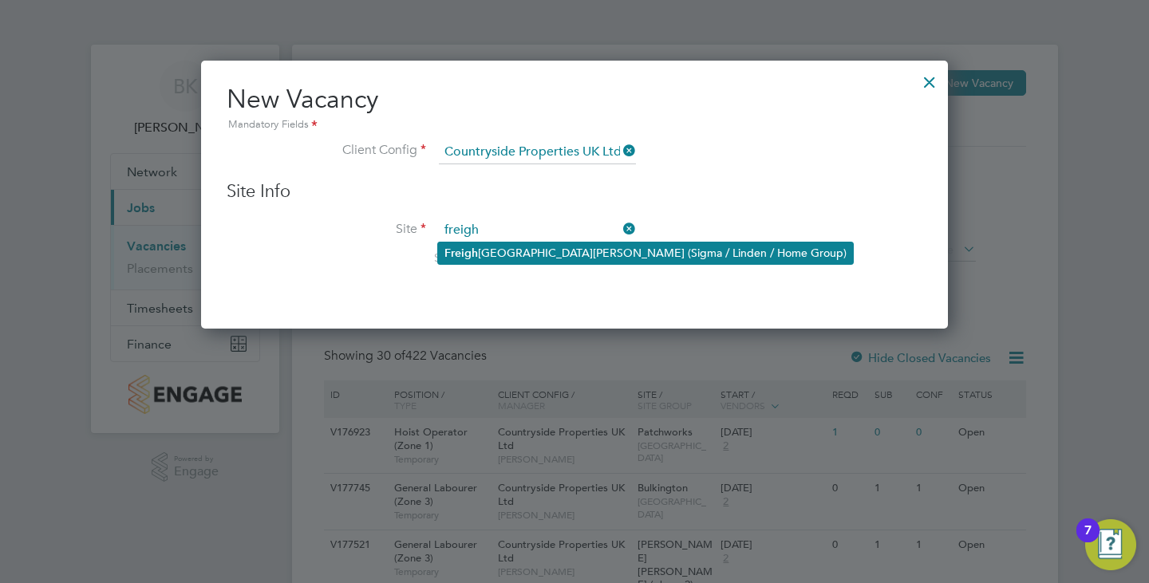
click at [560, 260] on li "[GEOGRAPHIC_DATA][PERSON_NAME] (Sigma / Linden / Home Group)" at bounding box center [645, 254] width 415 height 22
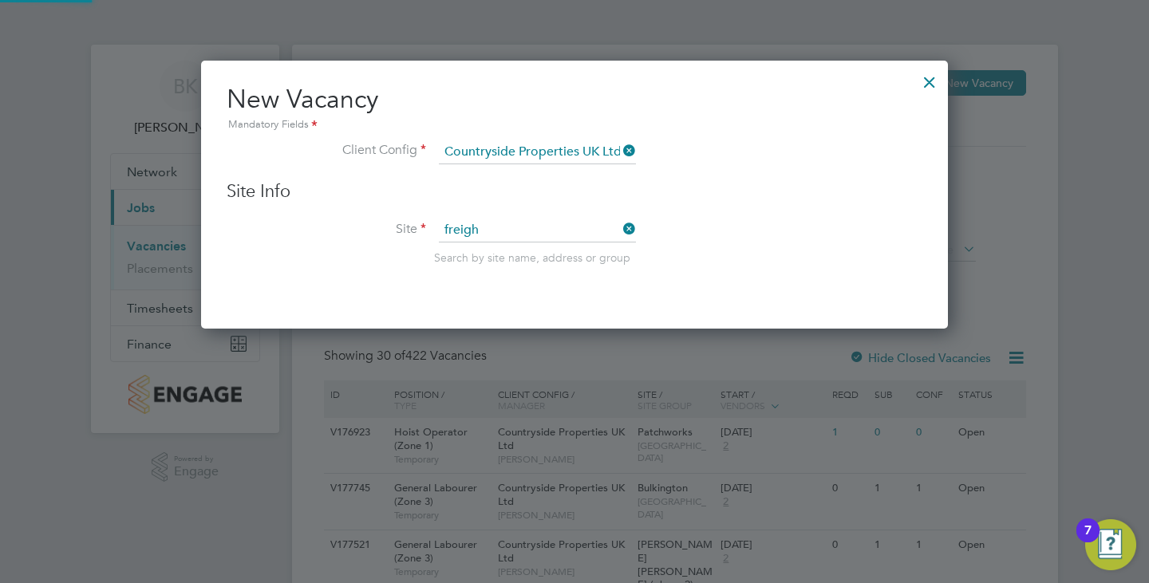
type input "[GEOGRAPHIC_DATA][PERSON_NAME] (Sigma / Linden / Home Group)"
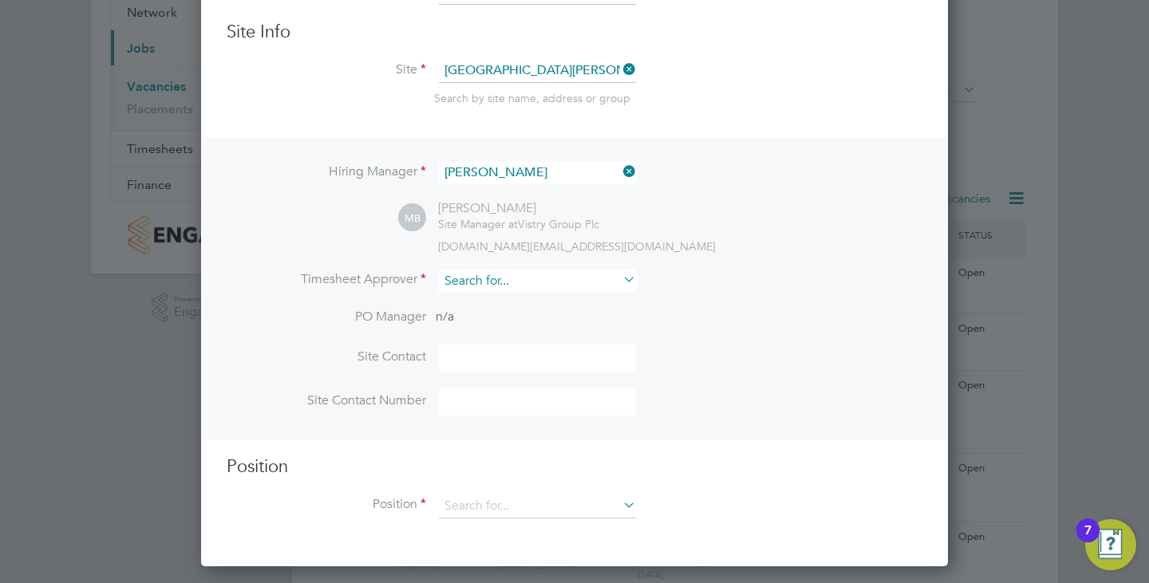
click at [511, 286] on input at bounding box center [537, 281] width 197 height 23
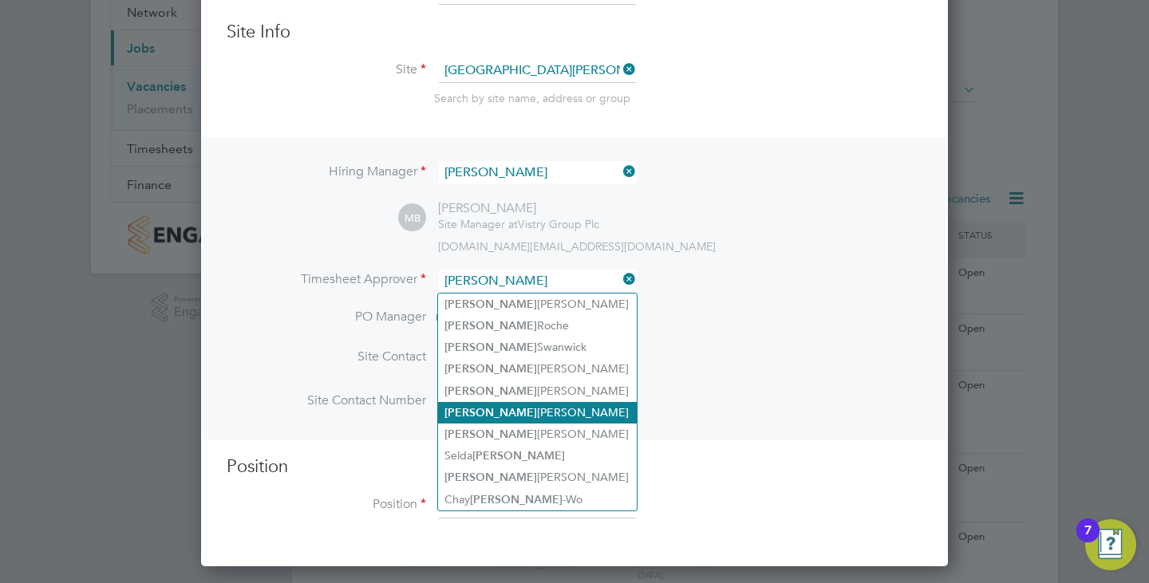
click at [499, 409] on li "[PERSON_NAME]" at bounding box center [537, 413] width 199 height 22
type input "[PERSON_NAME]"
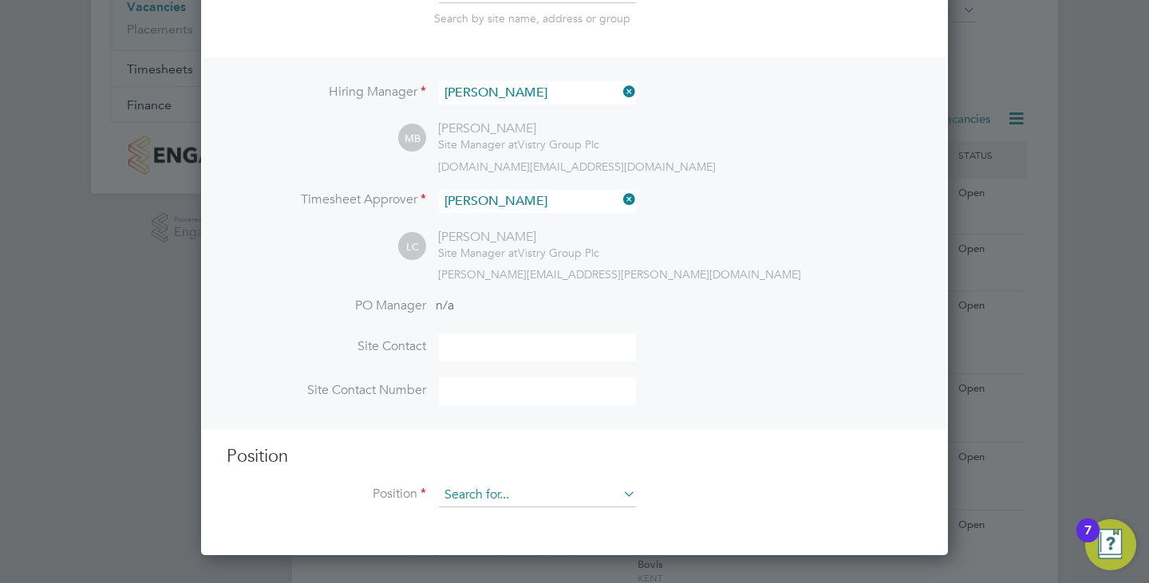
click at [533, 499] on input at bounding box center [537, 496] width 197 height 24
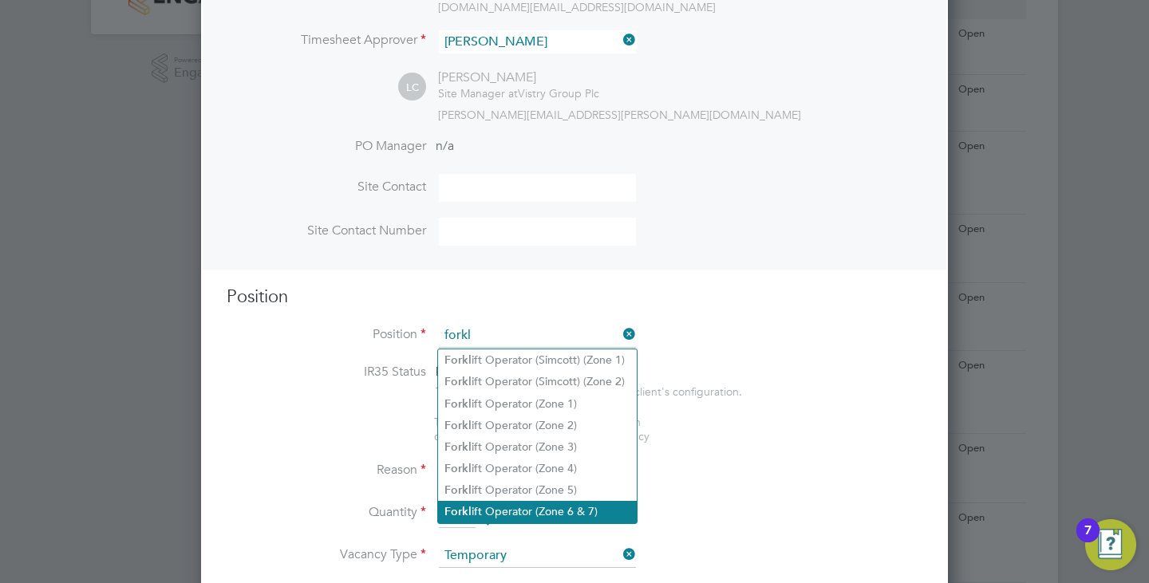
click at [571, 504] on li "Forkl ift Operator (Zone 6 & 7)" at bounding box center [537, 512] width 199 height 22
type input "Forklift Operator (Zone 6 & 7)"
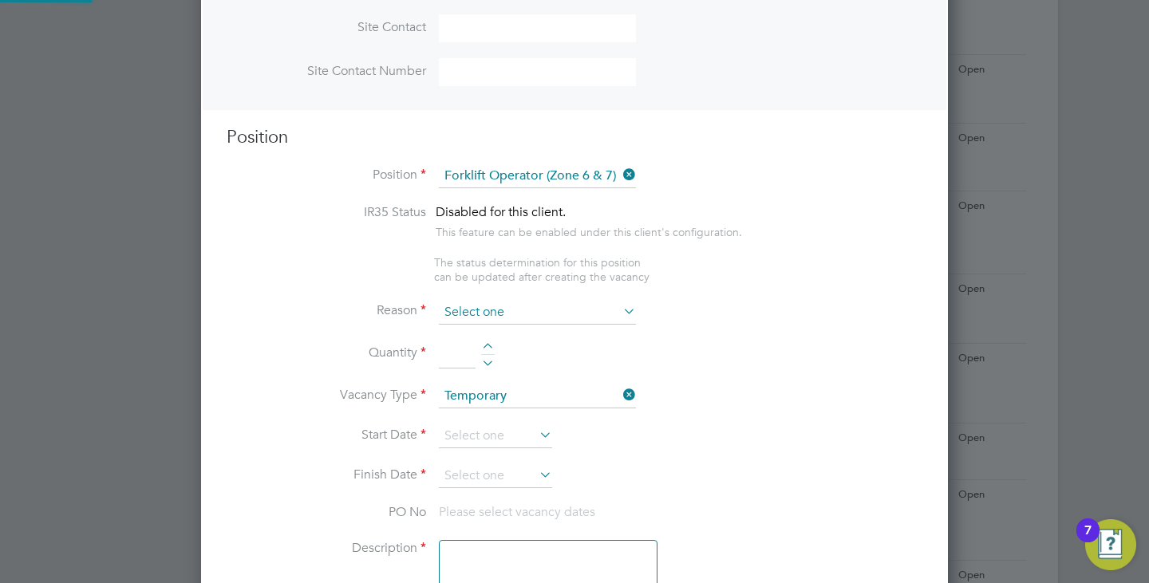
type textarea "- Operate construction machinery - Delivering large quantities of materials to …"
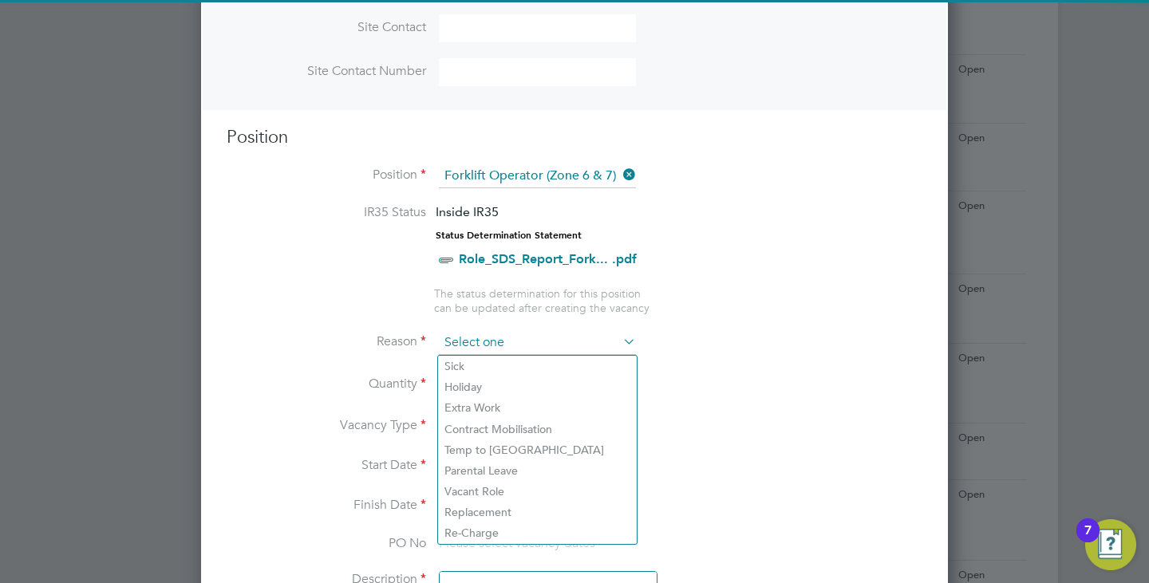
click at [504, 342] on input at bounding box center [537, 343] width 197 height 24
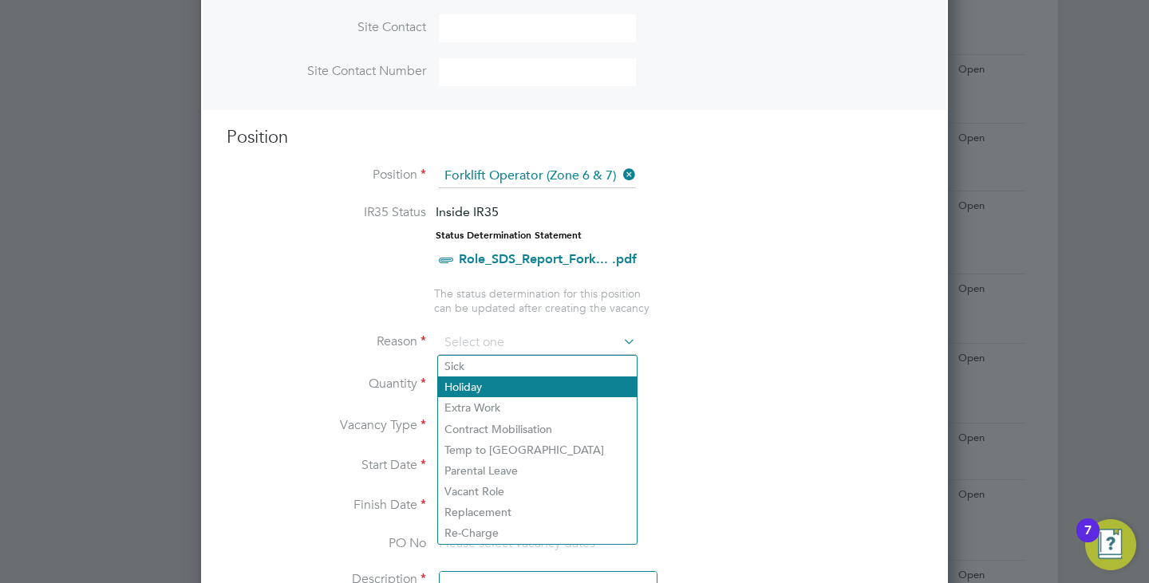
click at [500, 393] on li "Holiday" at bounding box center [537, 387] width 199 height 21
type input "Holiday"
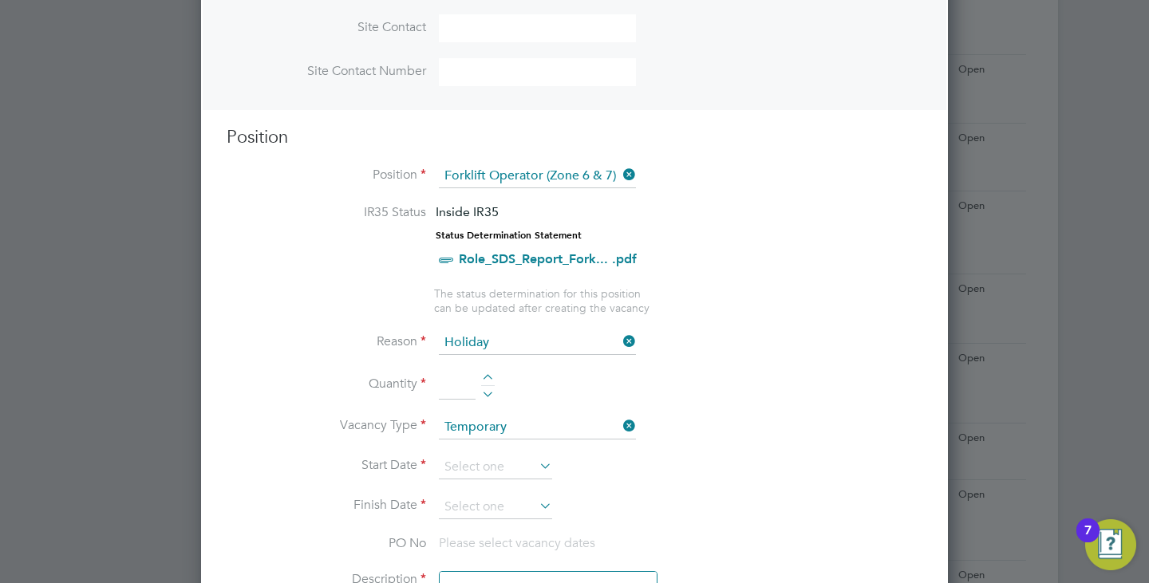
click at [484, 380] on div at bounding box center [488, 379] width 14 height 11
type input "1"
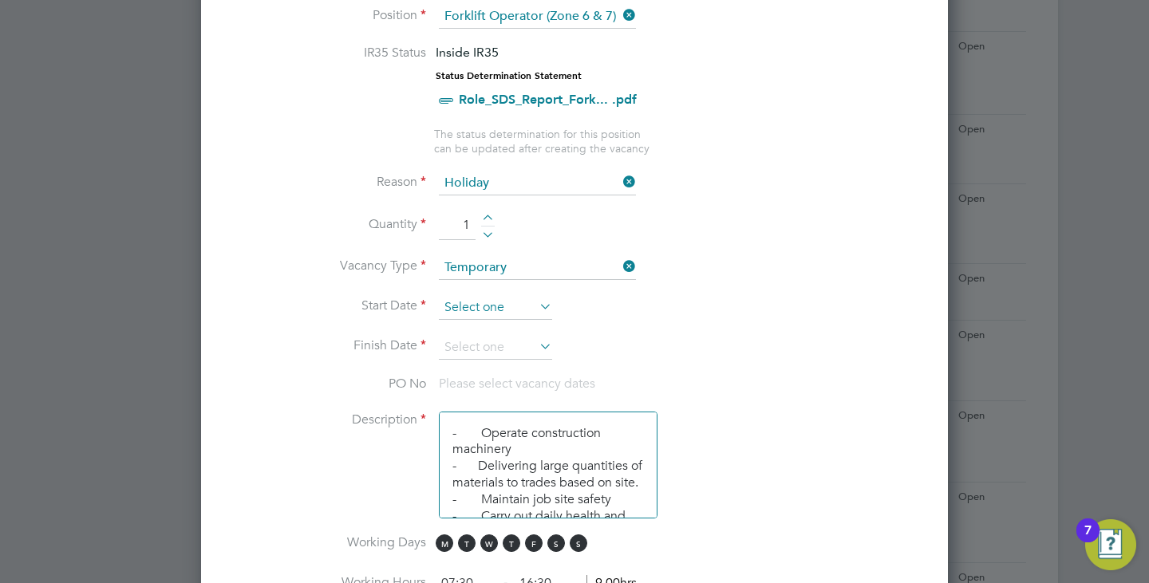
click at [480, 312] on input at bounding box center [495, 308] width 113 height 24
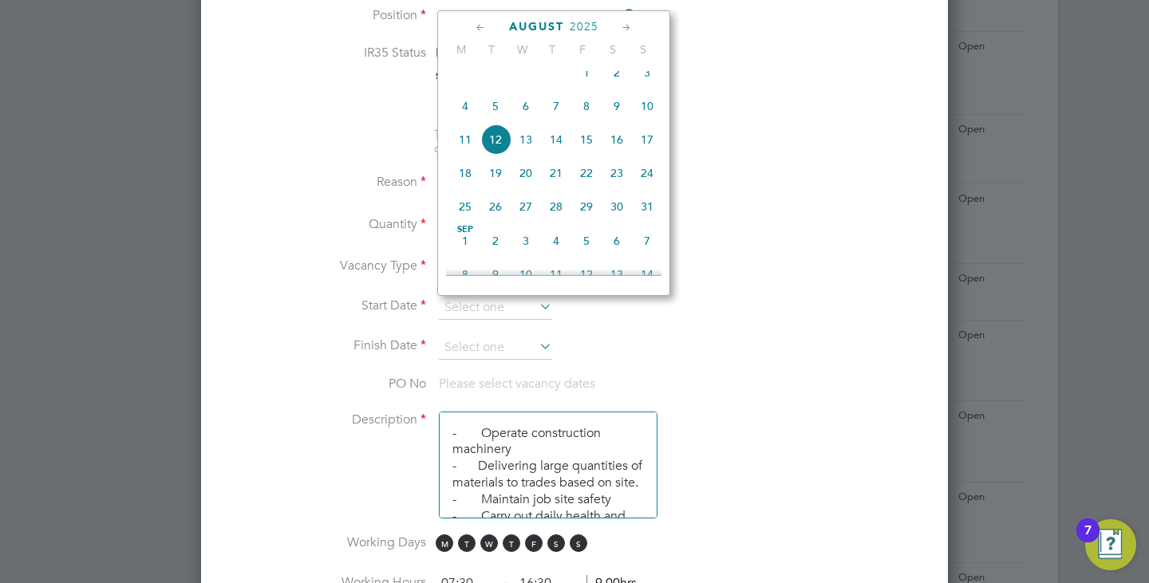
click at [500, 115] on span "5" at bounding box center [495, 106] width 30 height 30
type input "[DATE]"
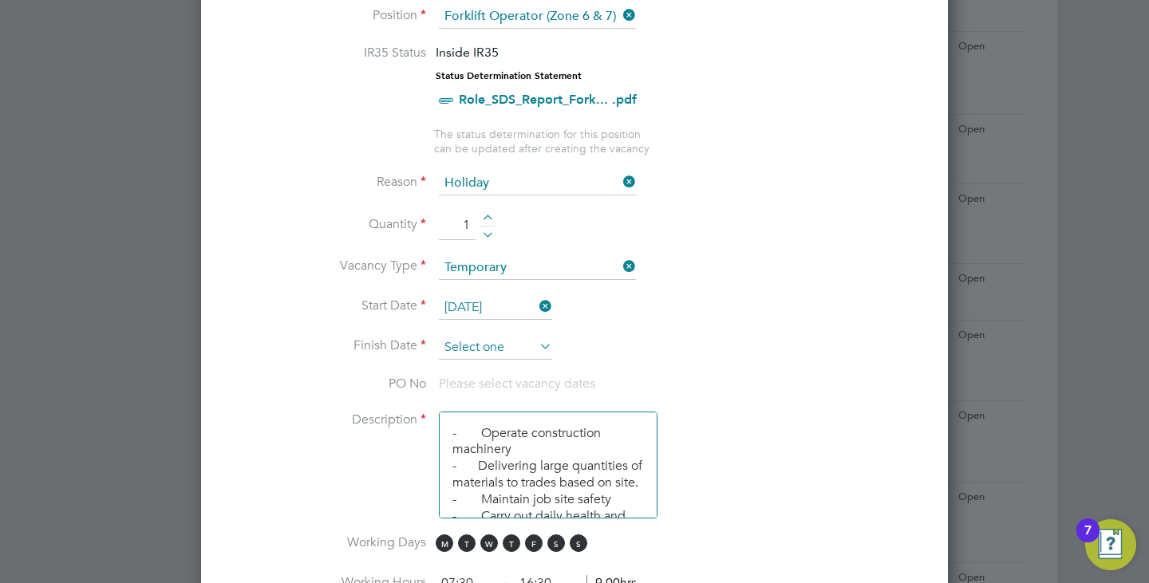
click at [478, 349] on input at bounding box center [495, 348] width 113 height 24
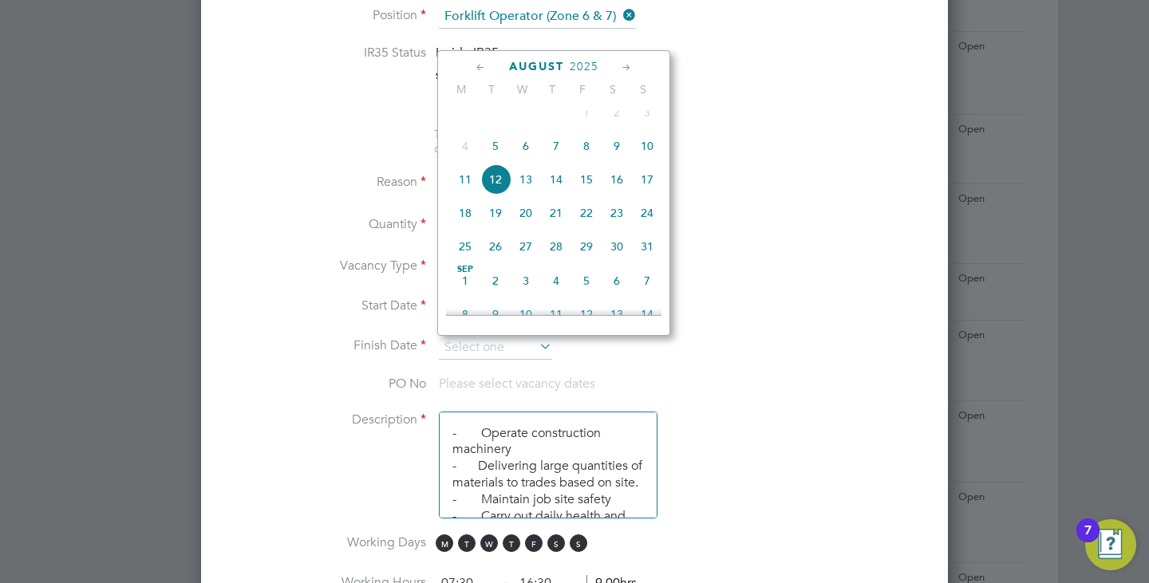
click at [553, 155] on span "7" at bounding box center [556, 146] width 30 height 30
type input "[DATE]"
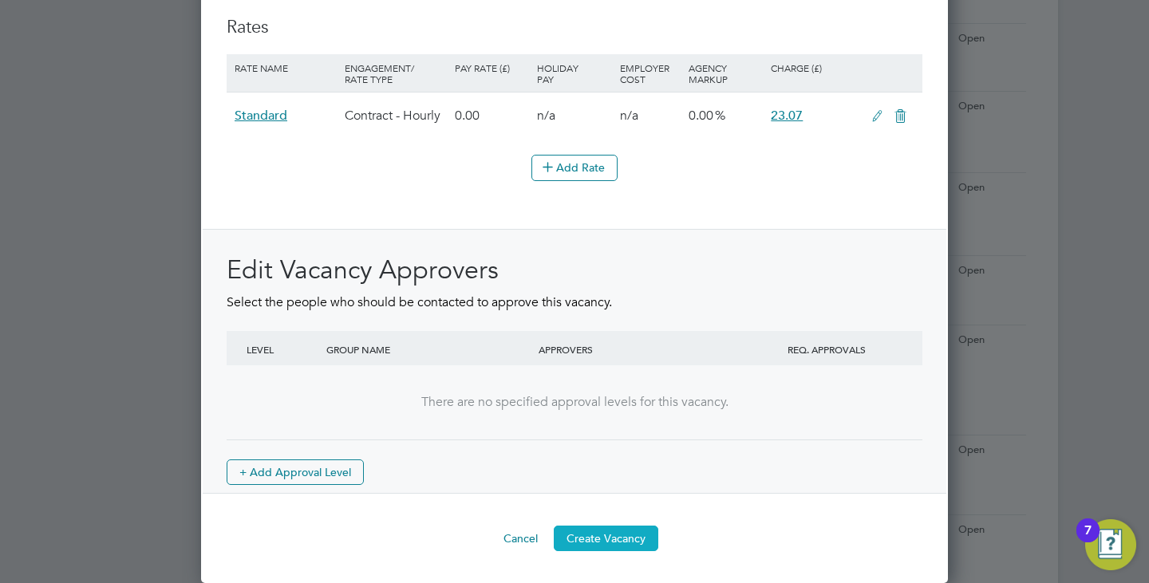
click at [613, 531] on button "Create Vacancy" at bounding box center [606, 539] width 105 height 26
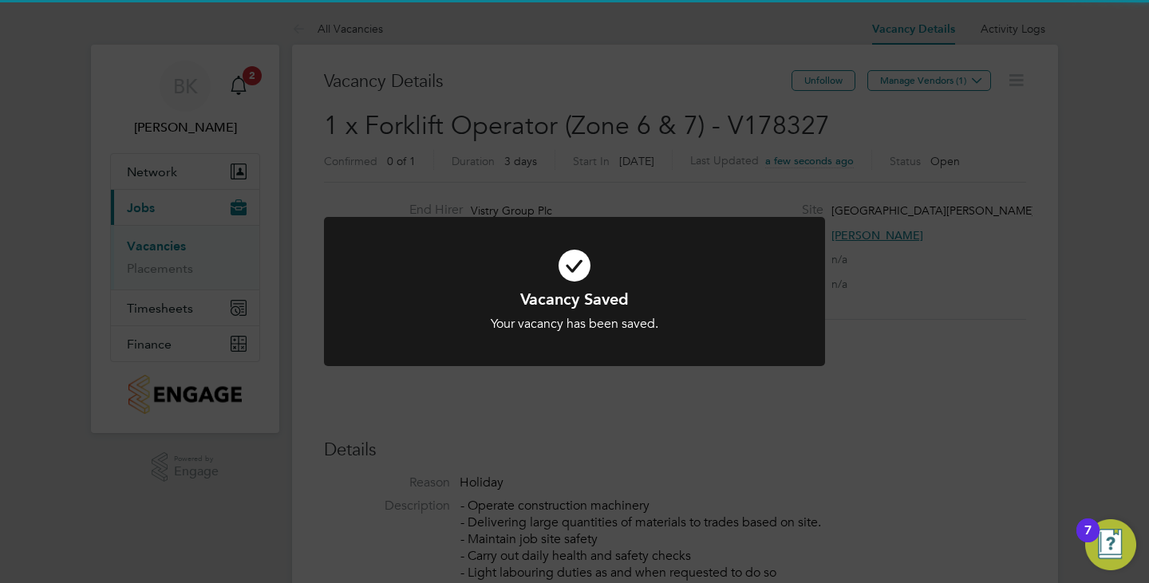
click at [868, 144] on div "Vacancy Saved Your vacancy has been saved. Cancel Okay" at bounding box center [574, 291] width 1149 height 583
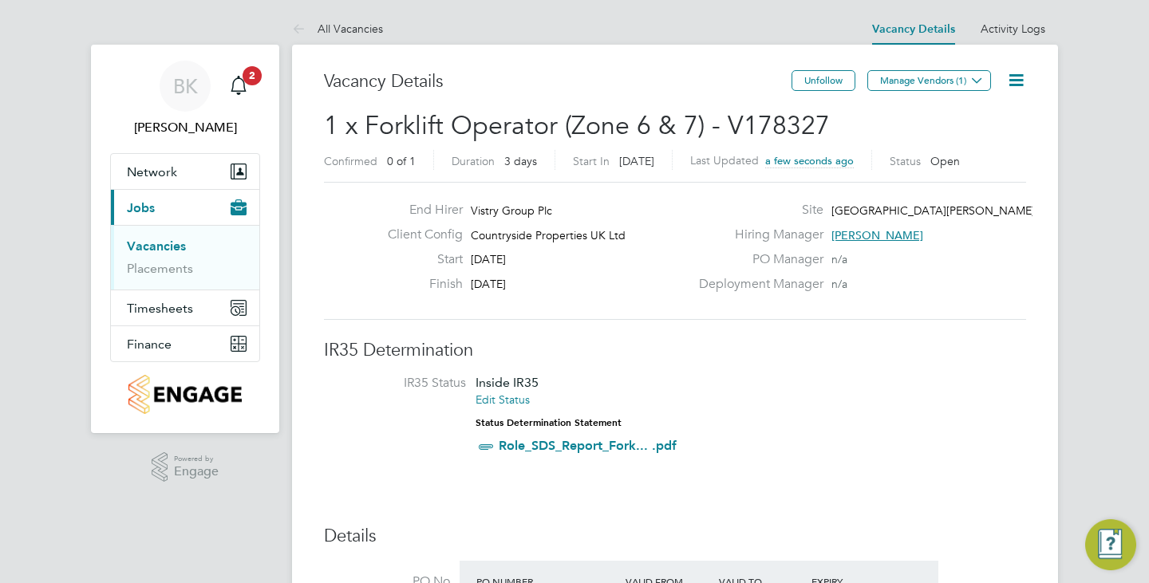
click at [938, 73] on button "Manage Vendors (1)" at bounding box center [930, 80] width 124 height 21
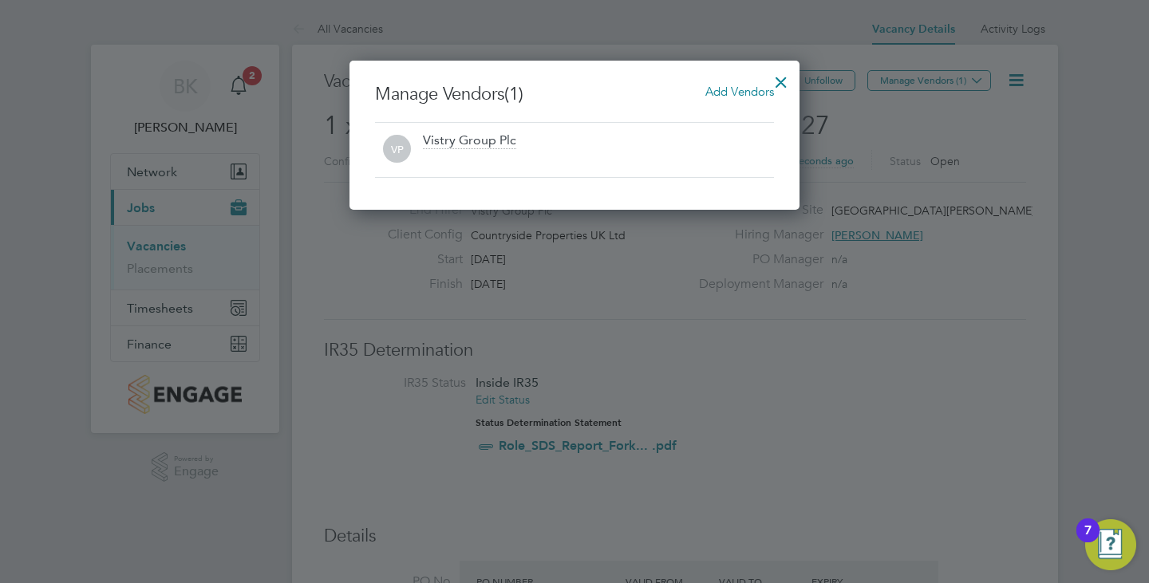
drag, startPoint x: 722, startPoint y: 89, endPoint x: 650, endPoint y: 117, distance: 76.8
click at [722, 89] on span "Add Vendors" at bounding box center [740, 91] width 69 height 15
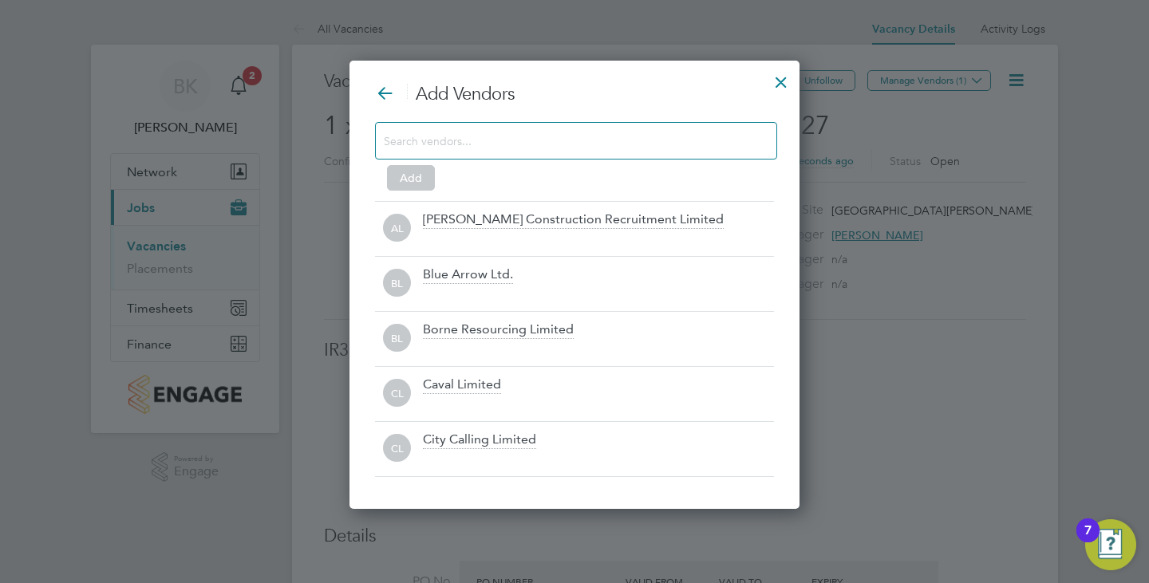
click at [493, 144] on input at bounding box center [563, 140] width 359 height 21
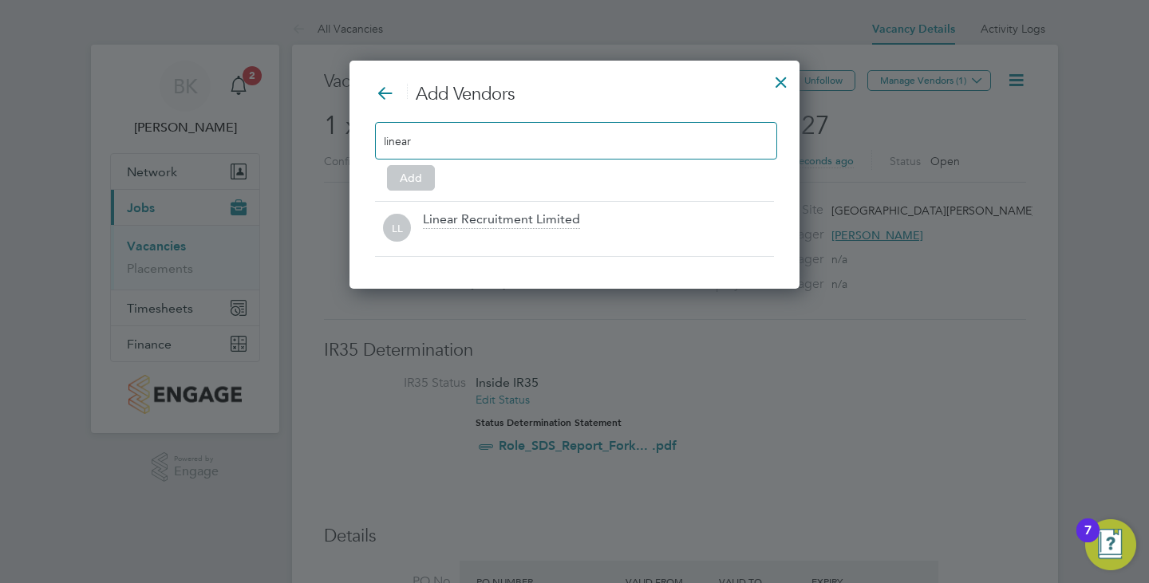
type input "linear"
click at [561, 223] on div "Linear Recruitment Limited" at bounding box center [501, 221] width 157 height 18
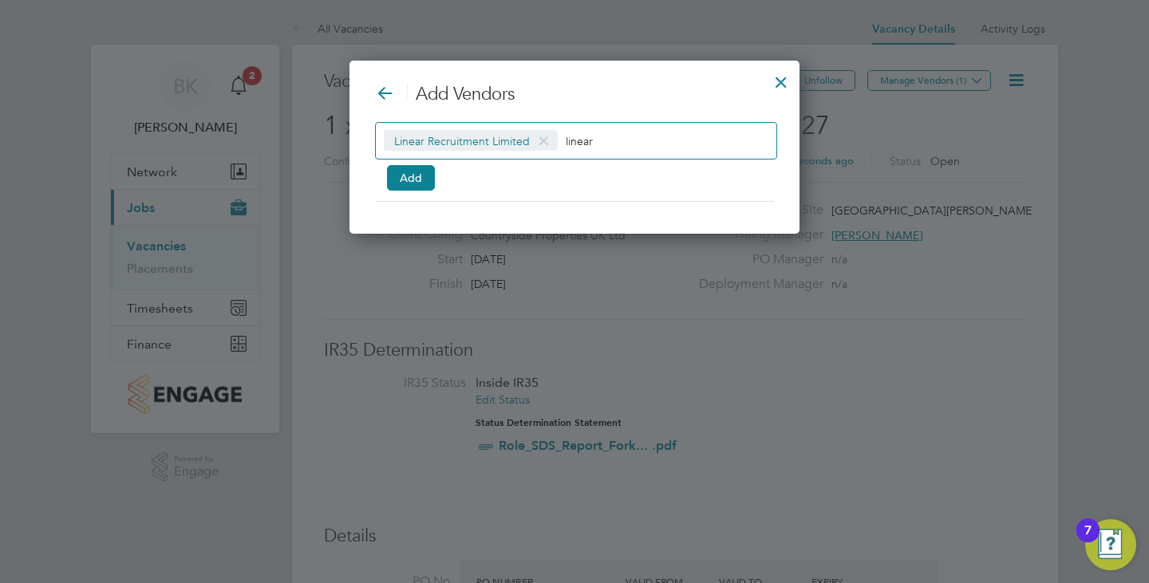
drag, startPoint x: 624, startPoint y: 146, endPoint x: 562, endPoint y: 150, distance: 62.4
click at [562, 150] on div "Linear Recruitment Limited linear" at bounding box center [576, 141] width 402 height 38
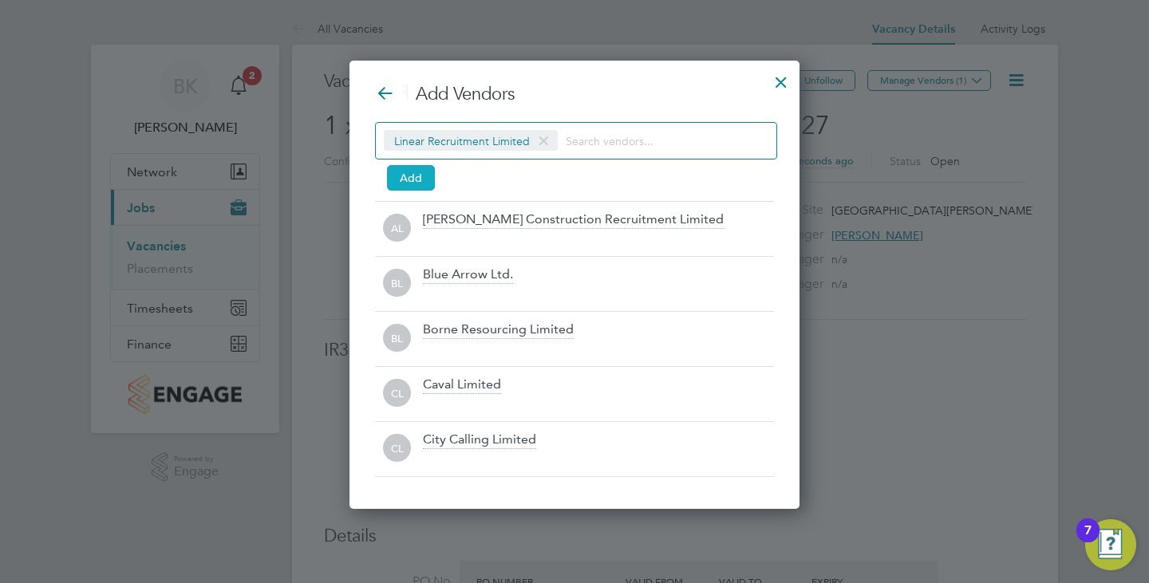
click at [418, 169] on button "Add" at bounding box center [411, 178] width 48 height 26
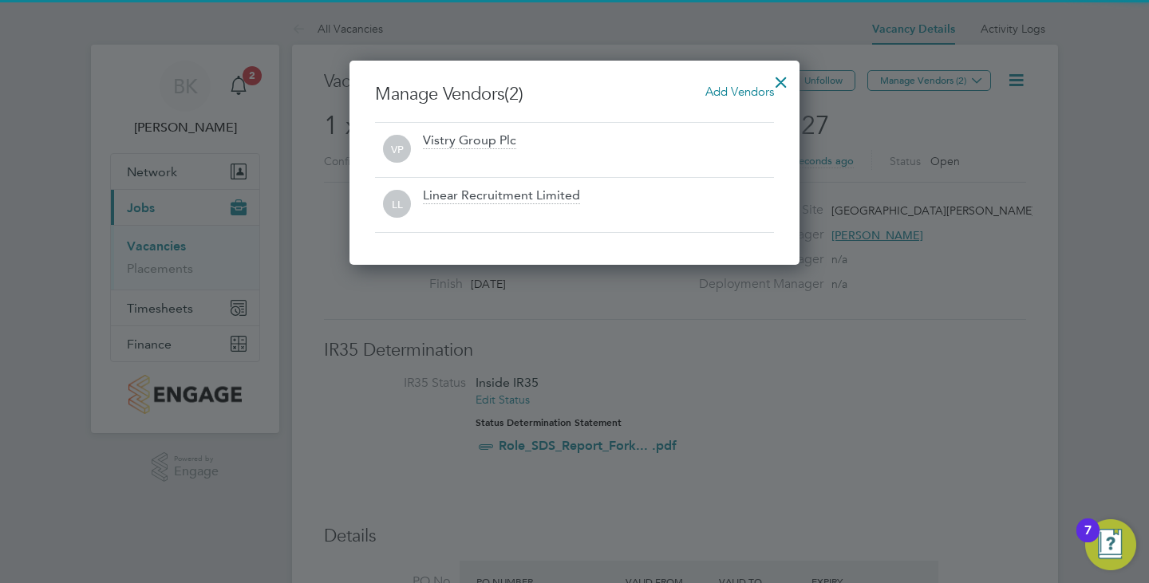
click at [785, 82] on div at bounding box center [781, 78] width 29 height 29
